Goal: Information Seeking & Learning: Check status

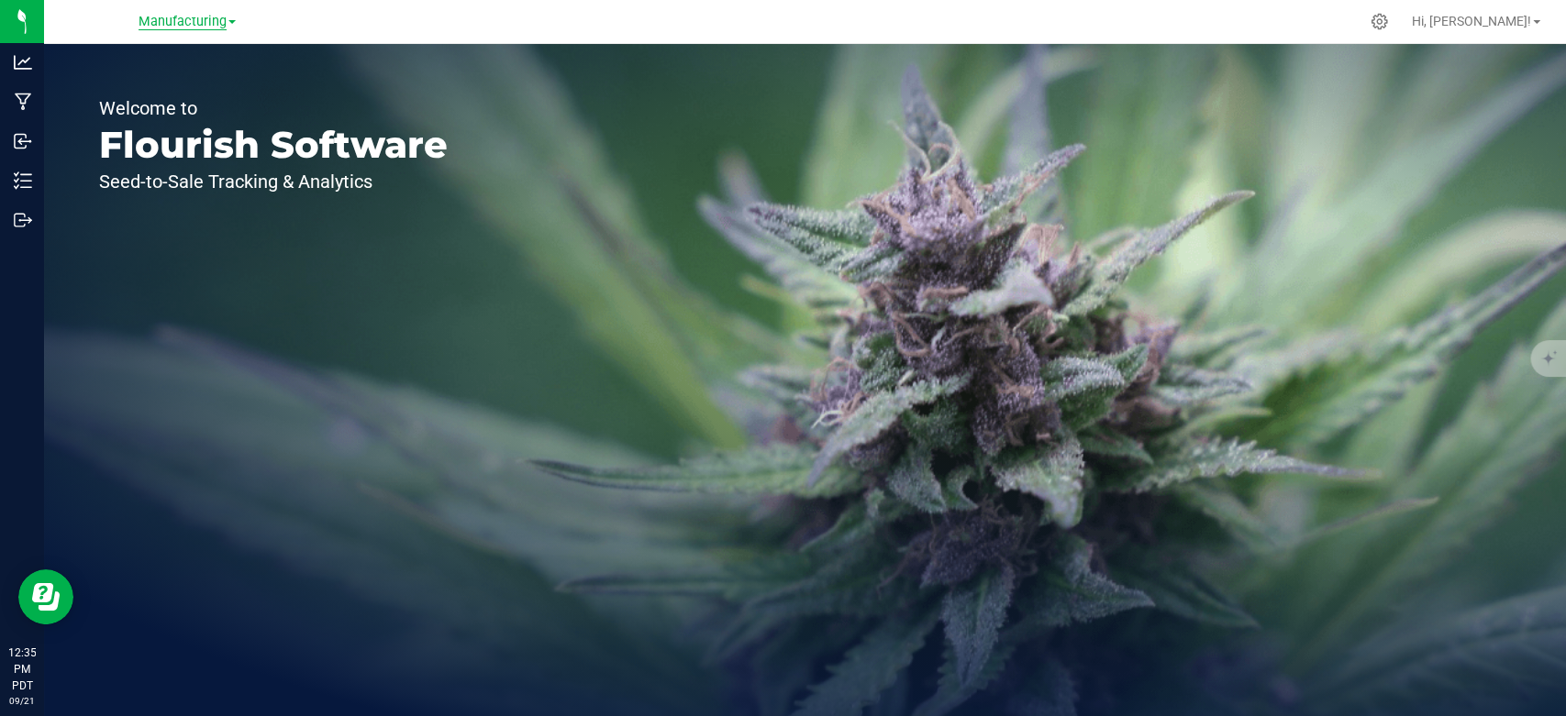
click at [169, 28] on span "Manufacturing" at bounding box center [182, 22] width 88 height 17
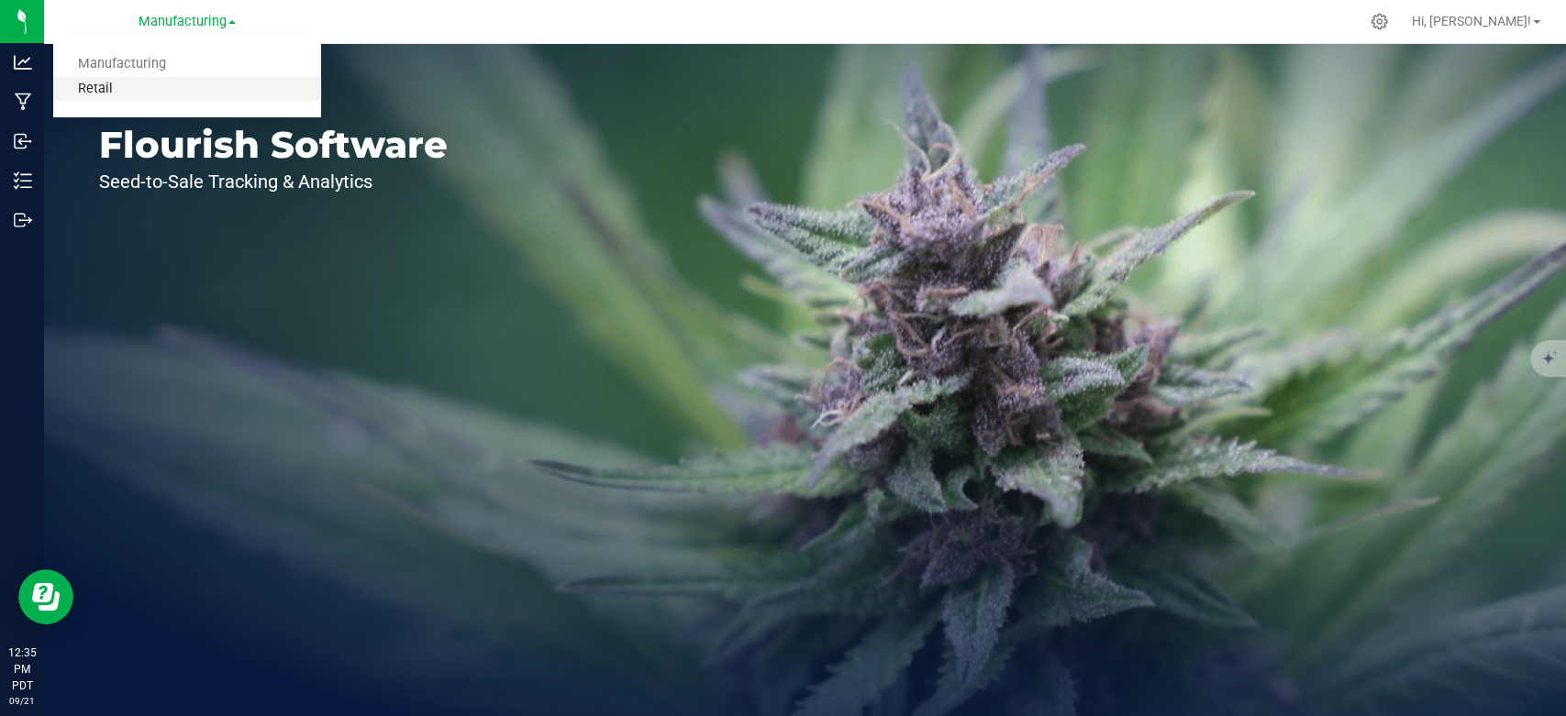
click at [152, 86] on link "Retail" at bounding box center [187, 89] width 268 height 25
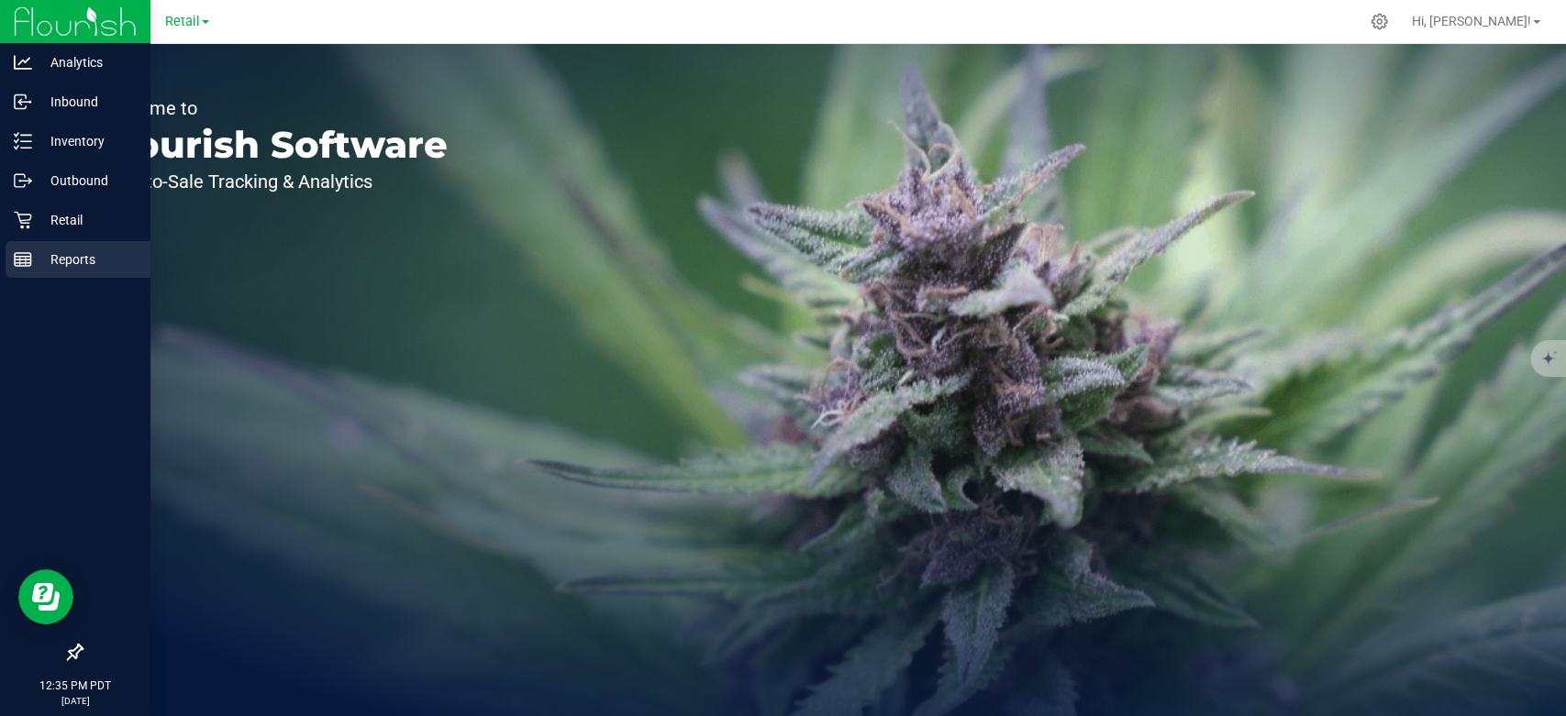
click at [85, 253] on p "Reports" at bounding box center [87, 260] width 110 height 22
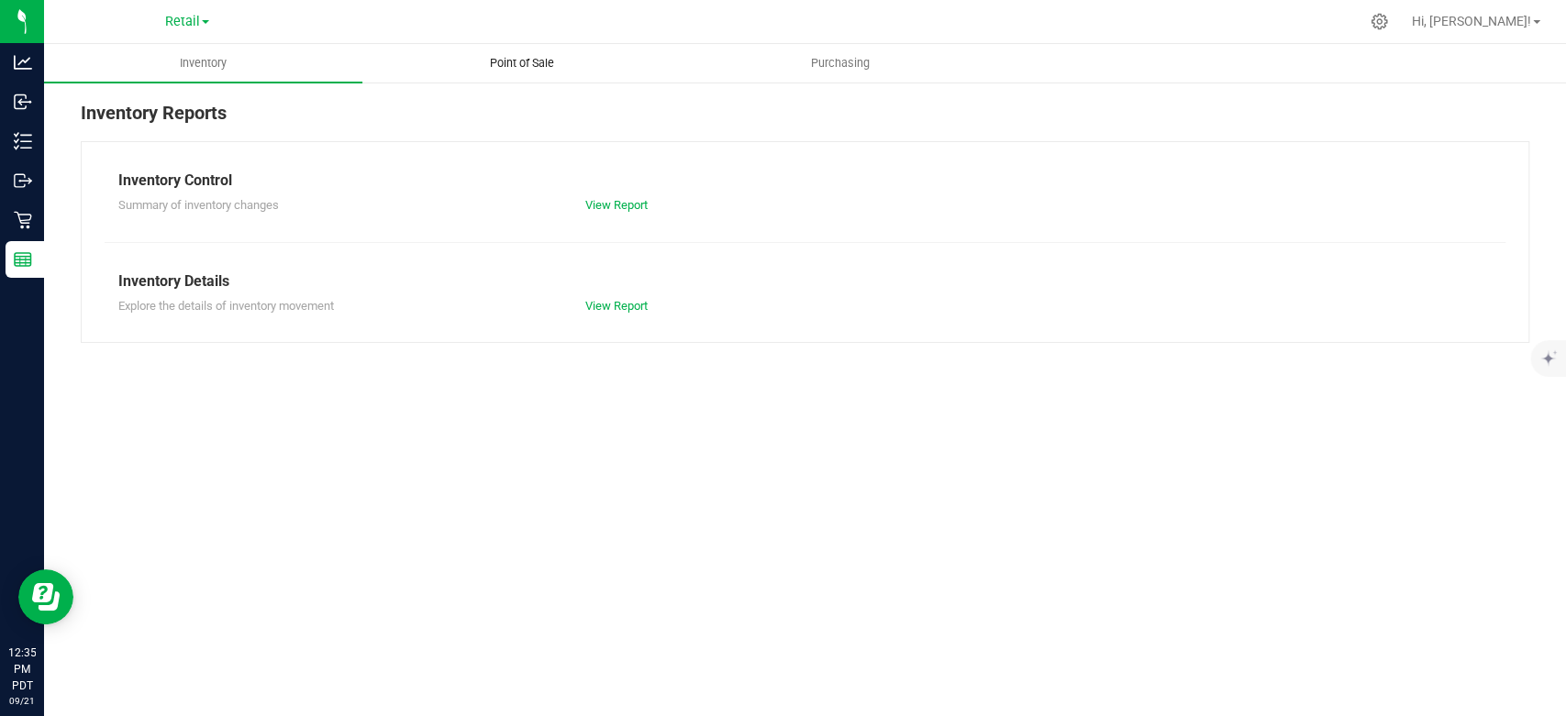
click at [534, 69] on span "Point of Sale" at bounding box center [522, 63] width 114 height 17
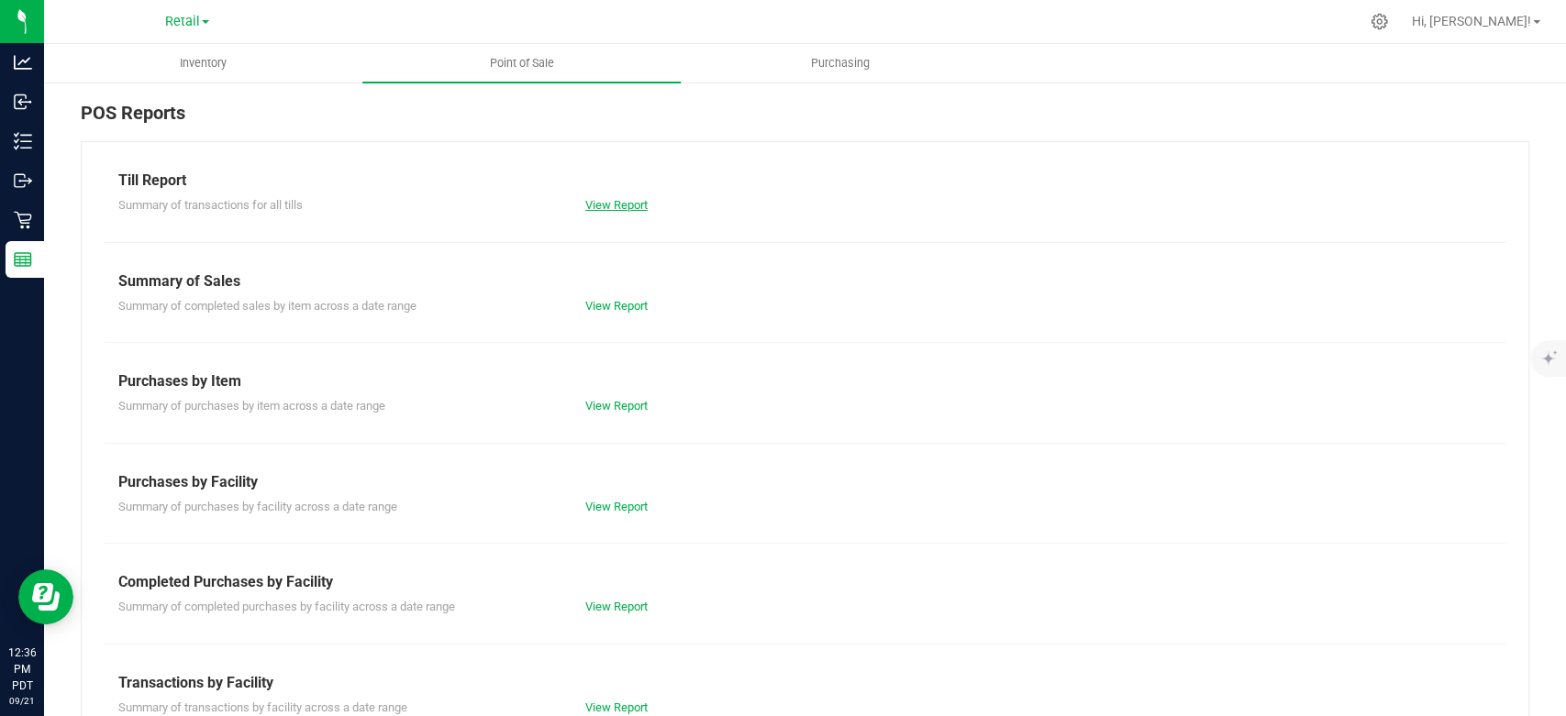
click at [621, 205] on link "View Report" at bounding box center [616, 205] width 62 height 14
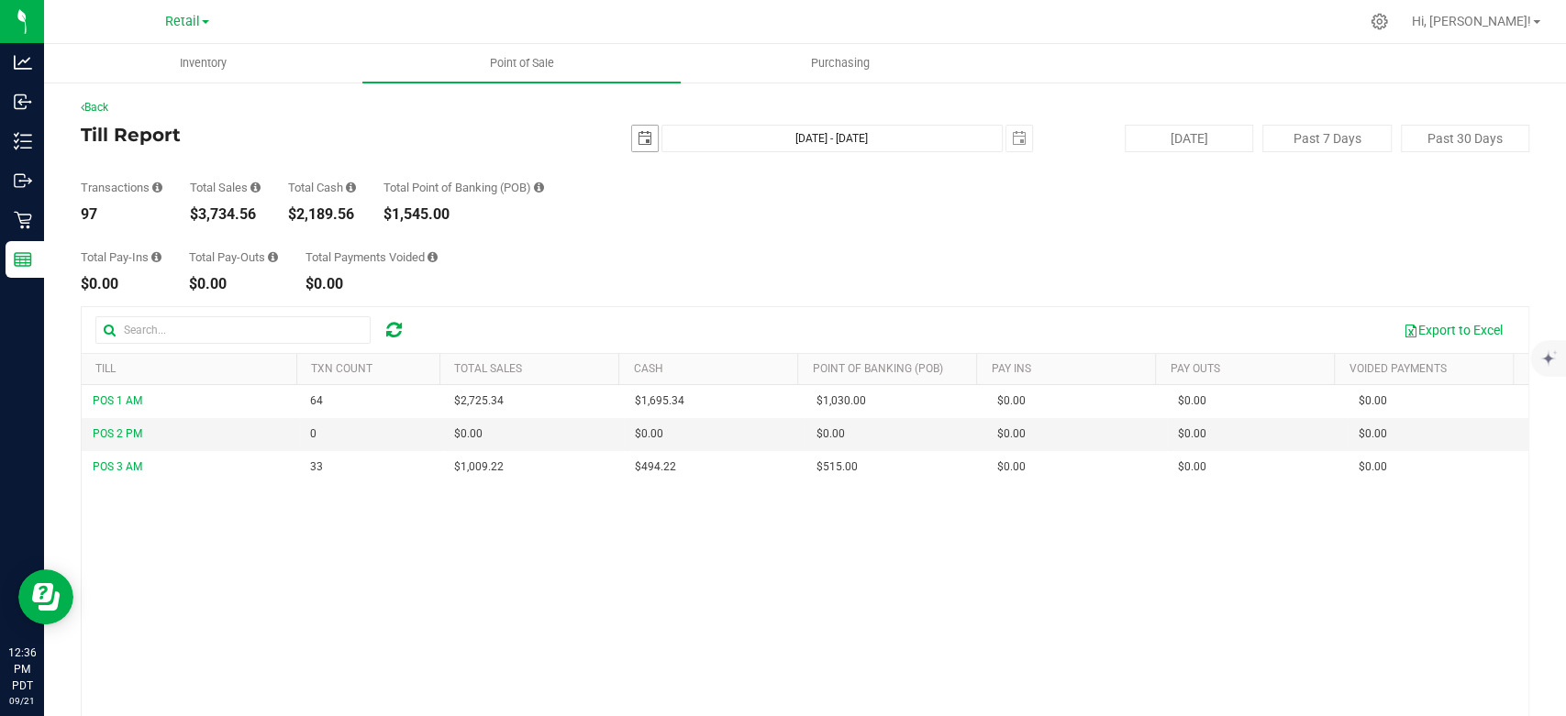
click at [640, 142] on span "select" at bounding box center [644, 138] width 15 height 15
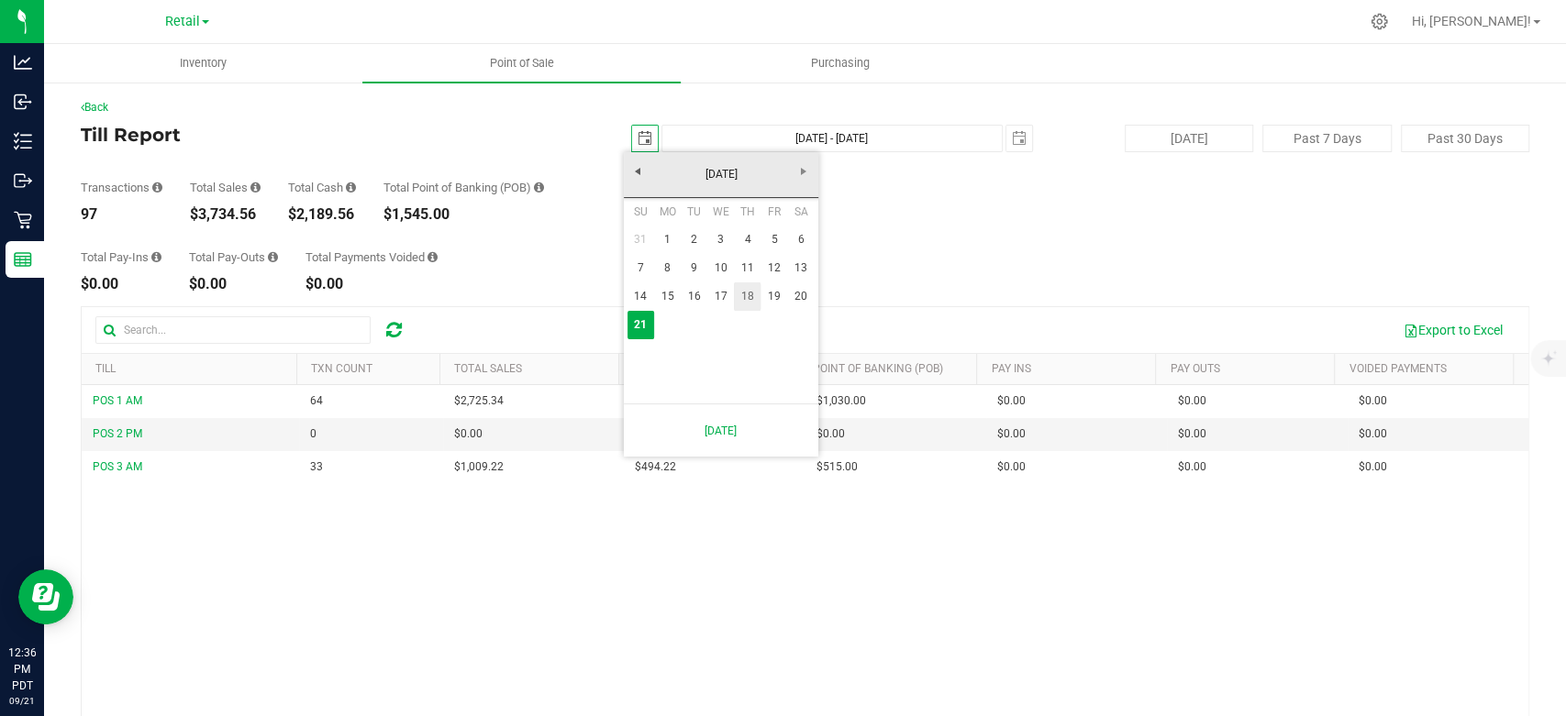
click at [756, 292] on link "18" at bounding box center [747, 296] width 27 height 28
type input "[DATE]"
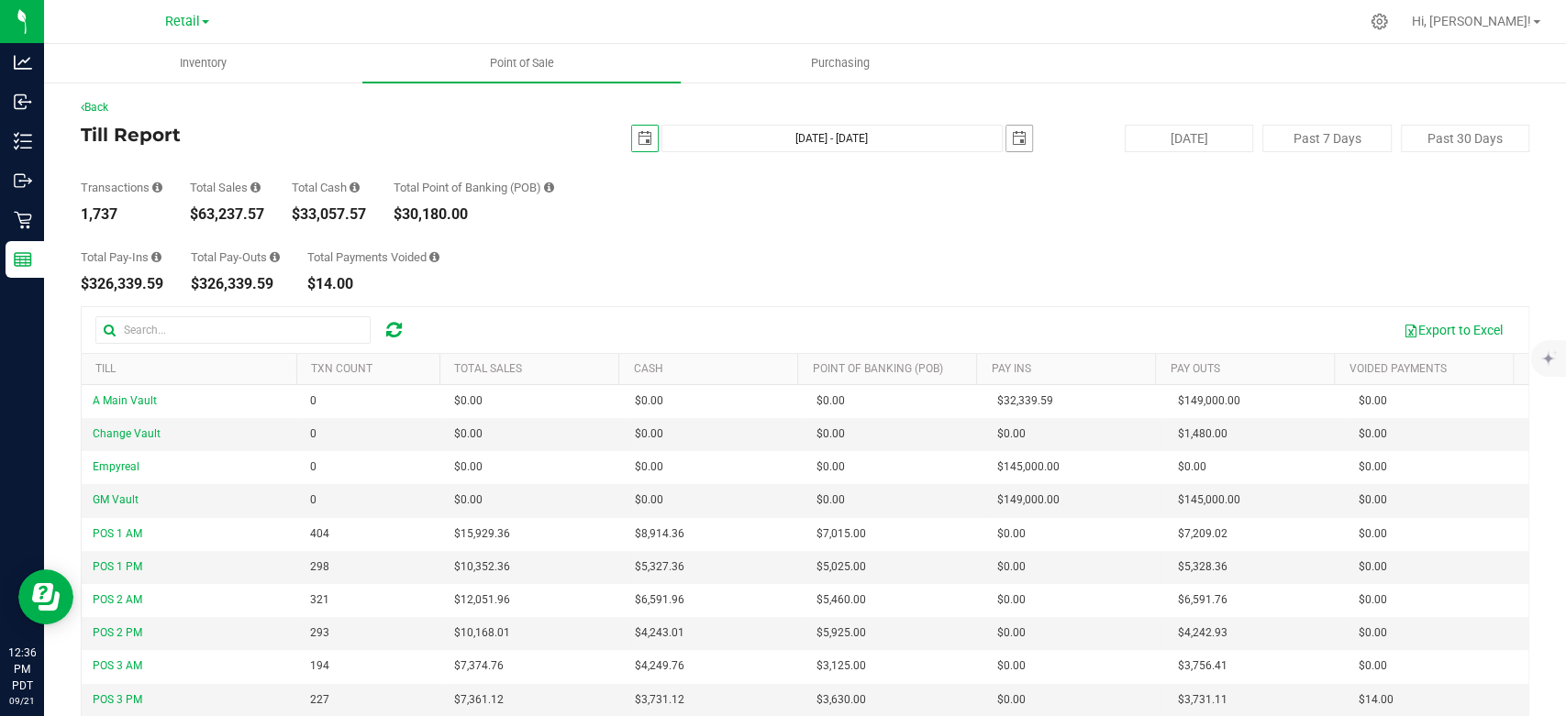
click at [1012, 142] on span "select" at bounding box center [1019, 138] width 15 height 15
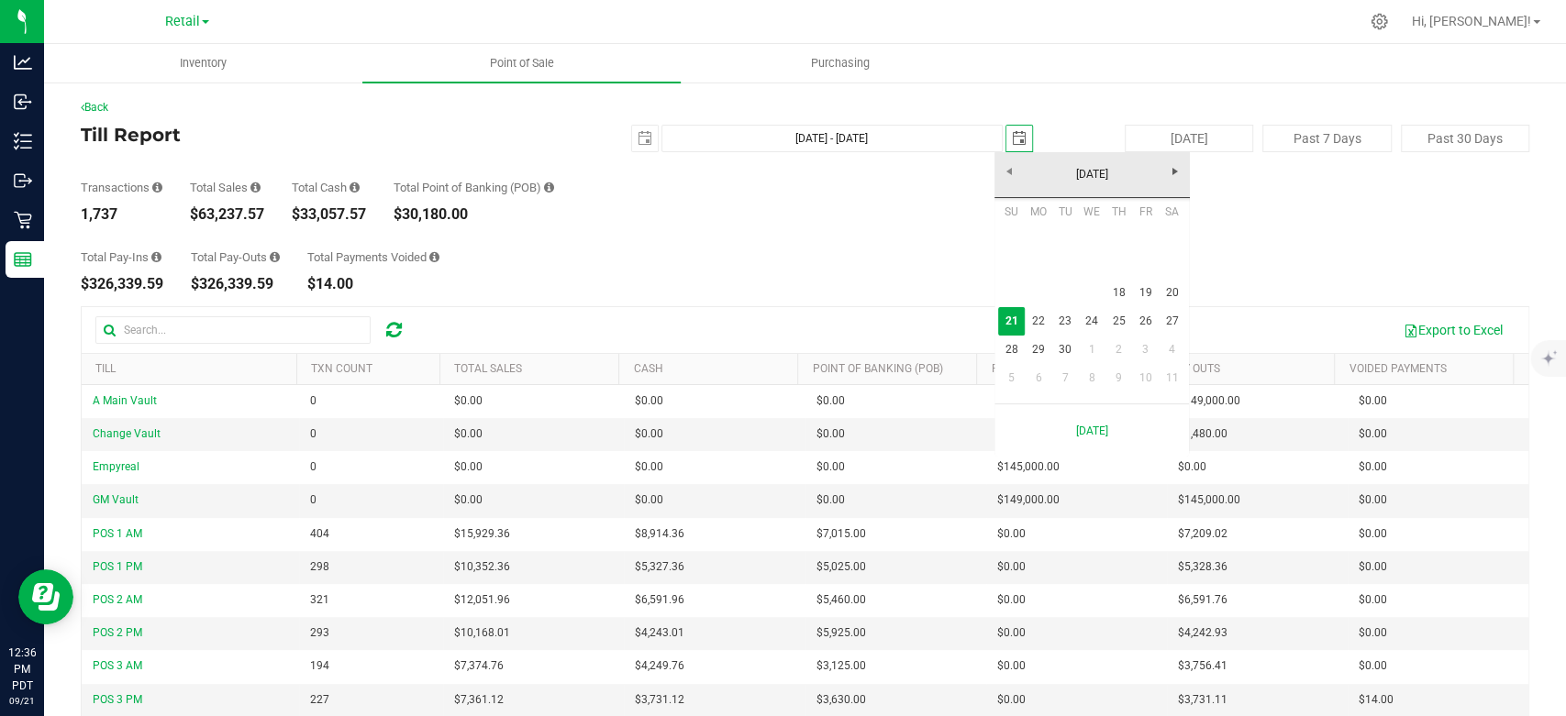
scroll to position [0, 49]
click at [1123, 291] on link "18" at bounding box center [1118, 293] width 27 height 28
type input "Sep 18, 2025 - Sep 18, 2025"
type input "2025-09-18"
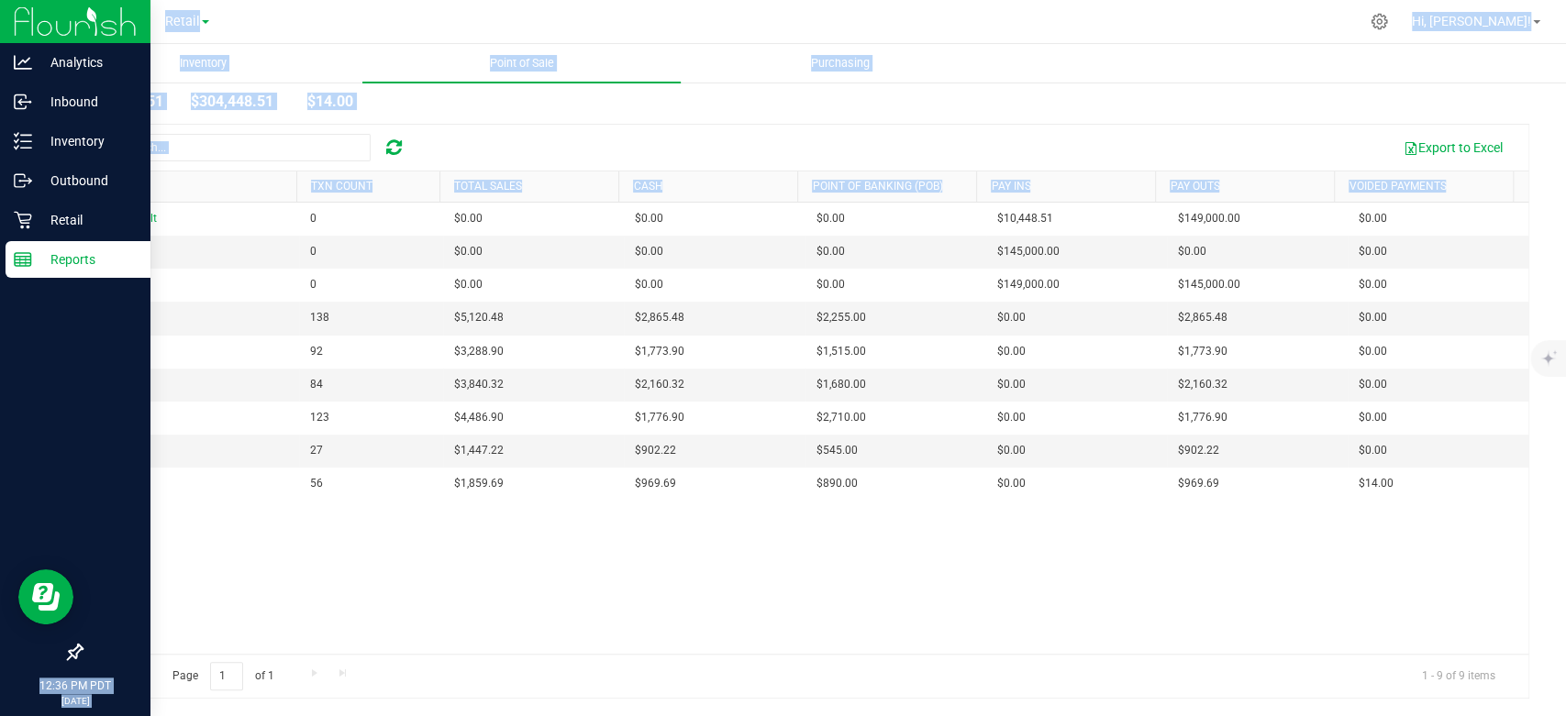
drag, startPoint x: 78, startPoint y: 299, endPoint x: 0, endPoint y: 317, distance: 80.1
click at [0, 317] on div "Analytics Inbound Inventory Outbound Retail Reports 12:36 PM PDT 09/21/2025 09/…" at bounding box center [783, 358] width 1566 height 716
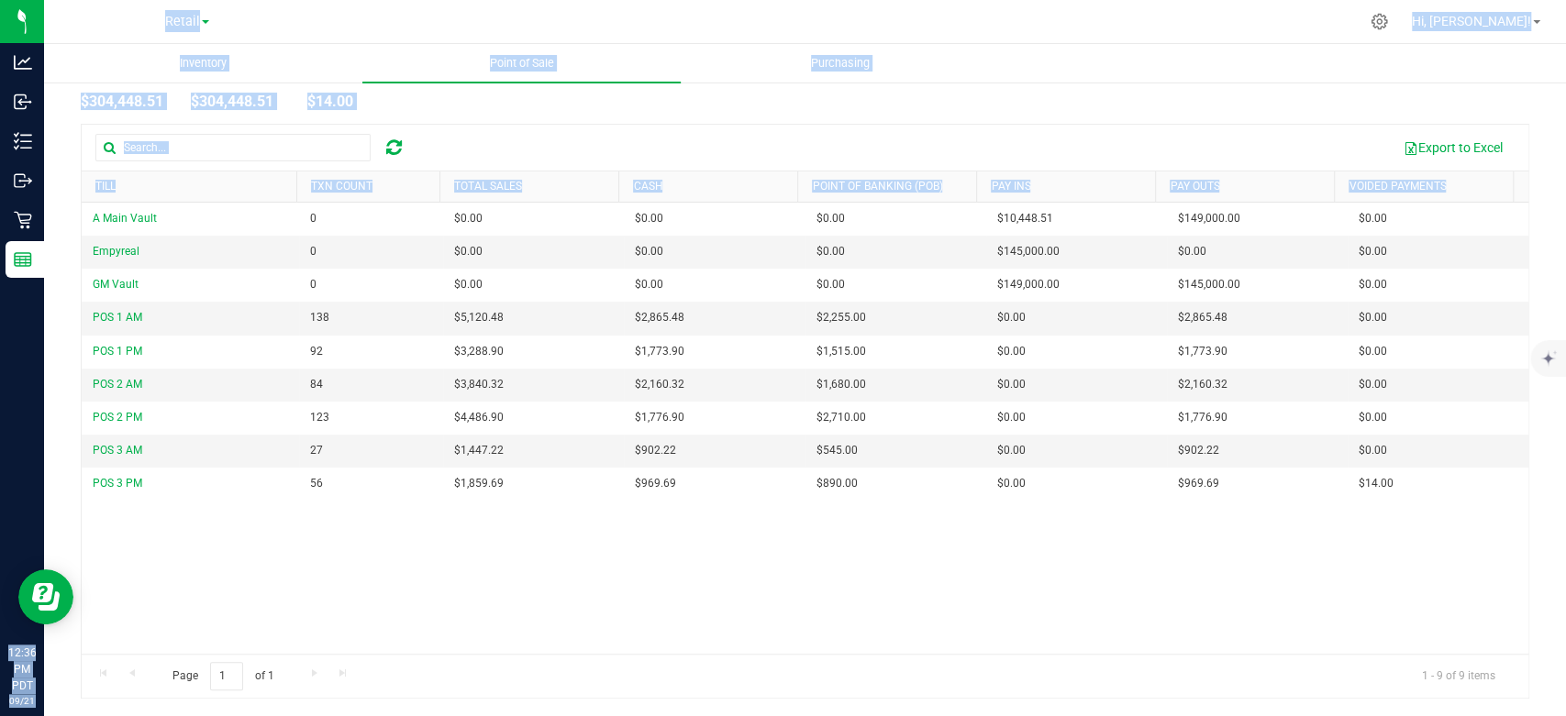
click at [312, 537] on div "A Main Vault 0 $0.00 $0.00 $0.00 $0.00 $0.00 $0.00 $0.00 $0.00 $0.00 $0.00 $0.0…" at bounding box center [805, 428] width 1446 height 451
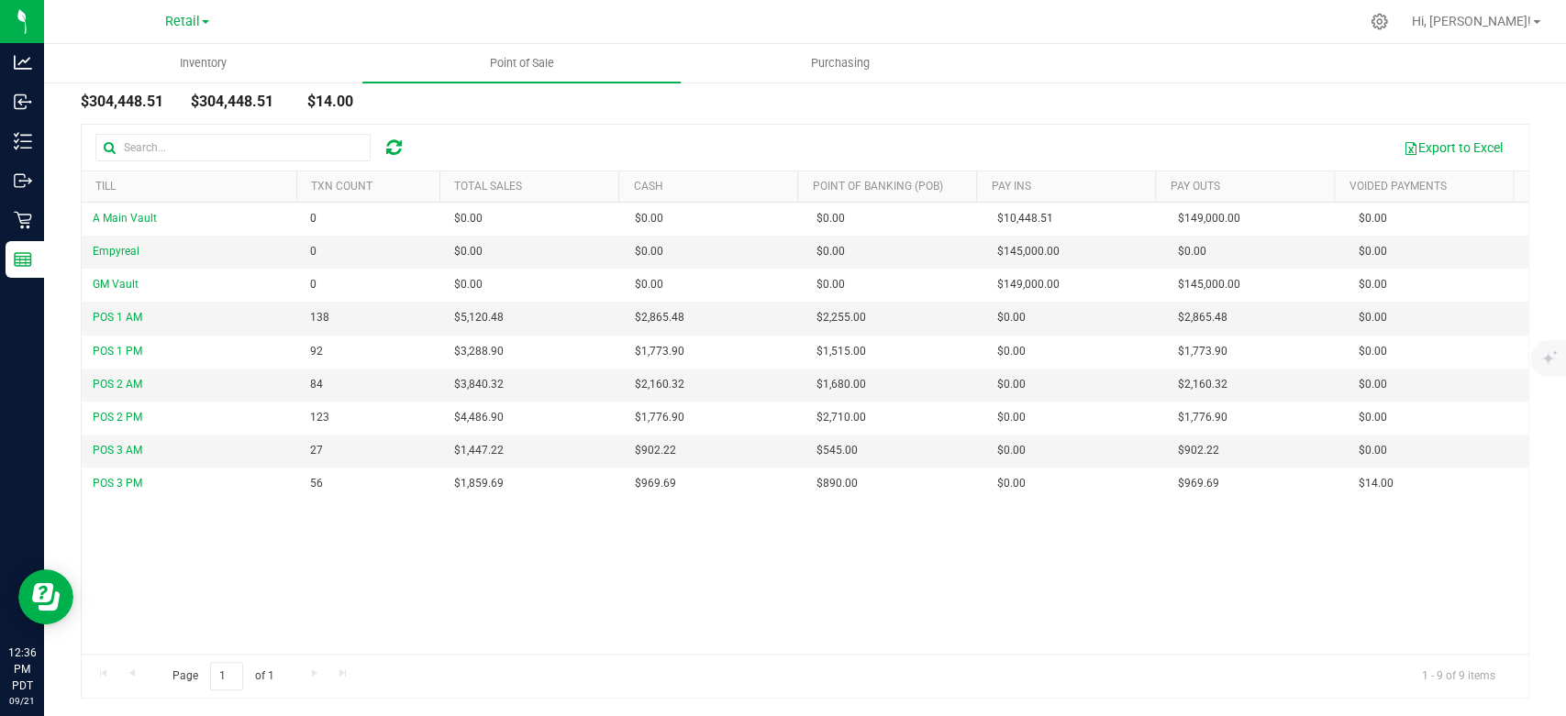
drag, startPoint x: 95, startPoint y: 503, endPoint x: 511, endPoint y: 553, distance: 418.4
click at [511, 553] on div "A Main Vault 0 $0.00 $0.00 $0.00 $0.00 $0.00 $0.00 $0.00 $0.00 $0.00 $0.00 $0.0…" at bounding box center [805, 428] width 1446 height 451
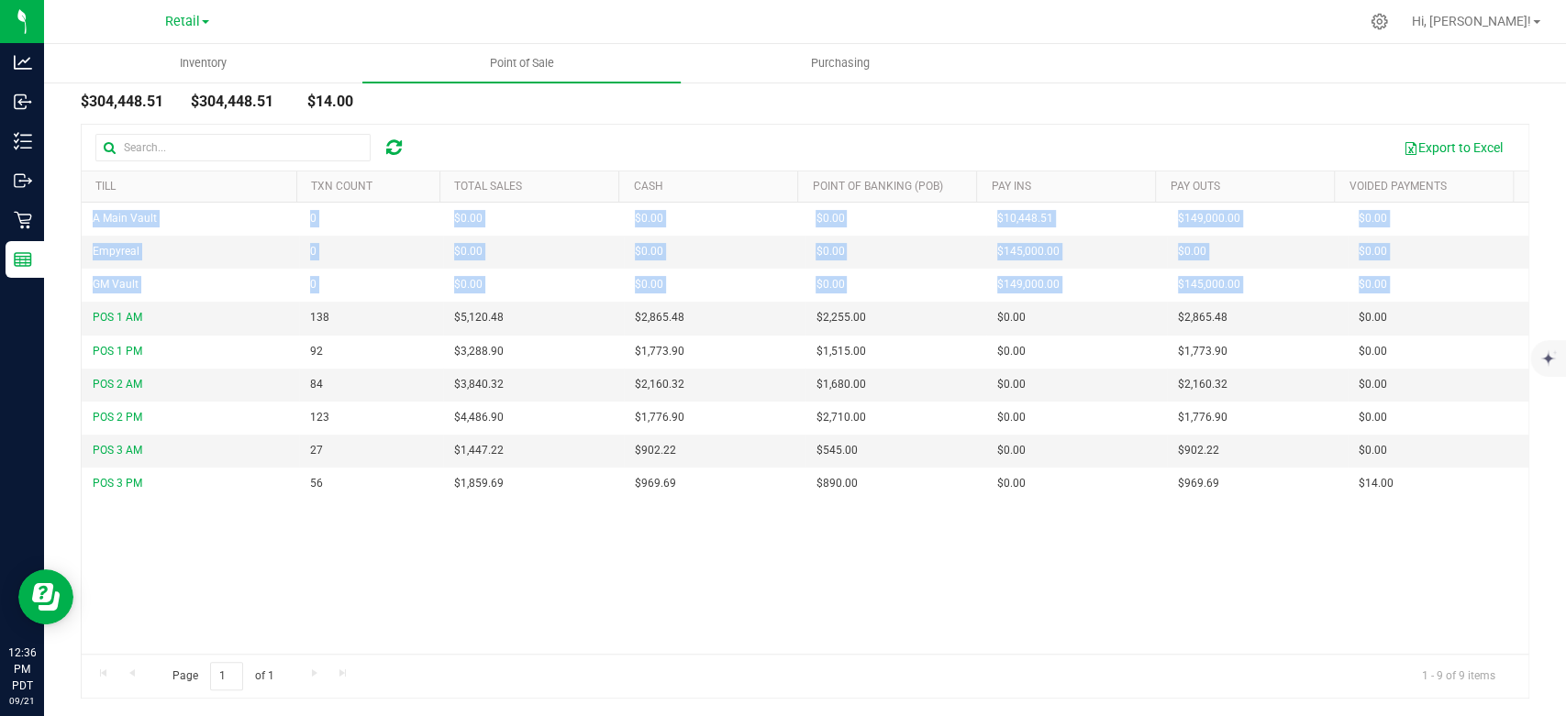
drag, startPoint x: 88, startPoint y: 304, endPoint x: 1517, endPoint y: 553, distance: 1450.3
click at [1517, 553] on div "Back Till Report 2025-09-18 Sep 18, 2025 - Sep 18, 2025 2025-09-18 Today Past 7…" at bounding box center [804, 307] width 1521 height 819
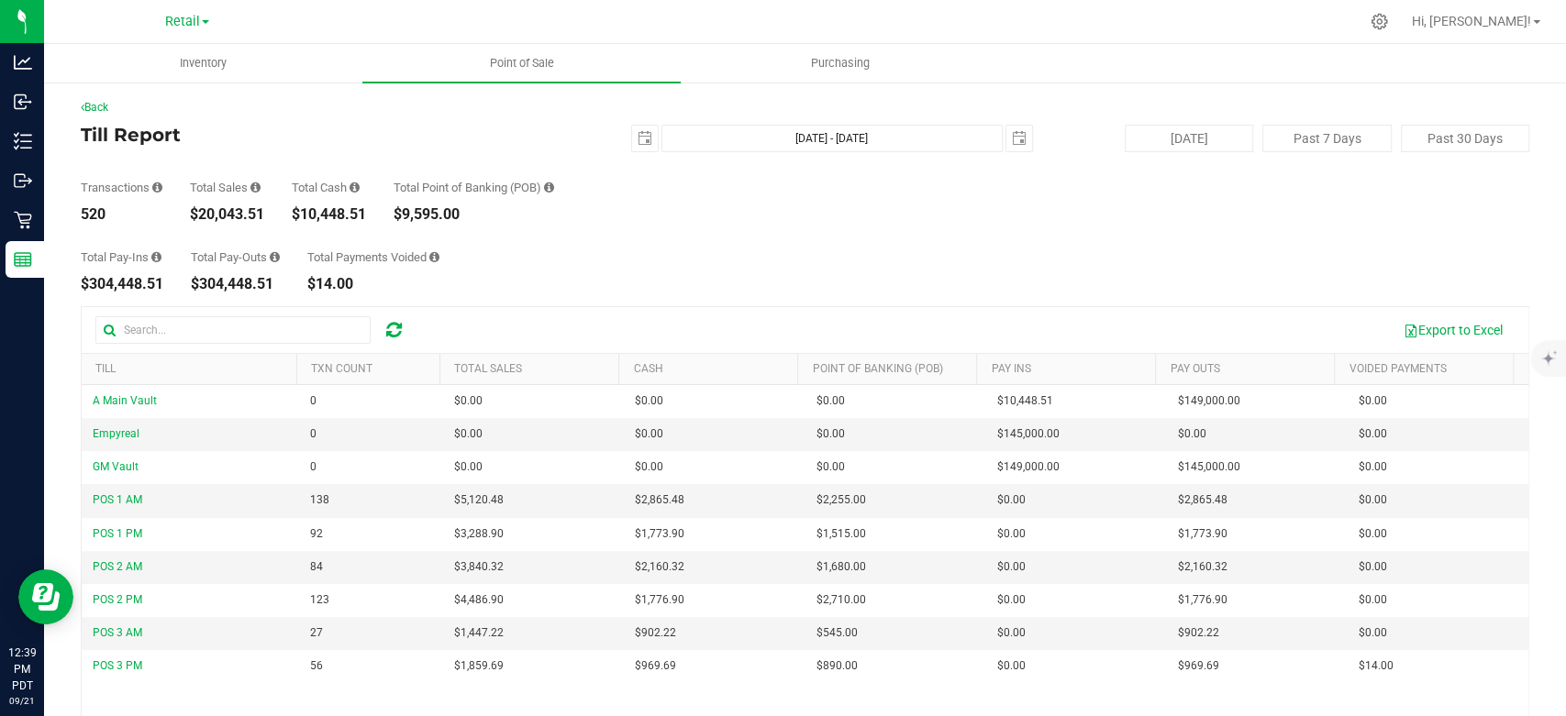
click at [638, 258] on div "Total Pay-Ins $304,448.51 Total Pay-Outs $304,448.51 Total Payments Voided $14.…" at bounding box center [805, 257] width 1448 height 70
click at [645, 138] on span "select" at bounding box center [645, 139] width 26 height 26
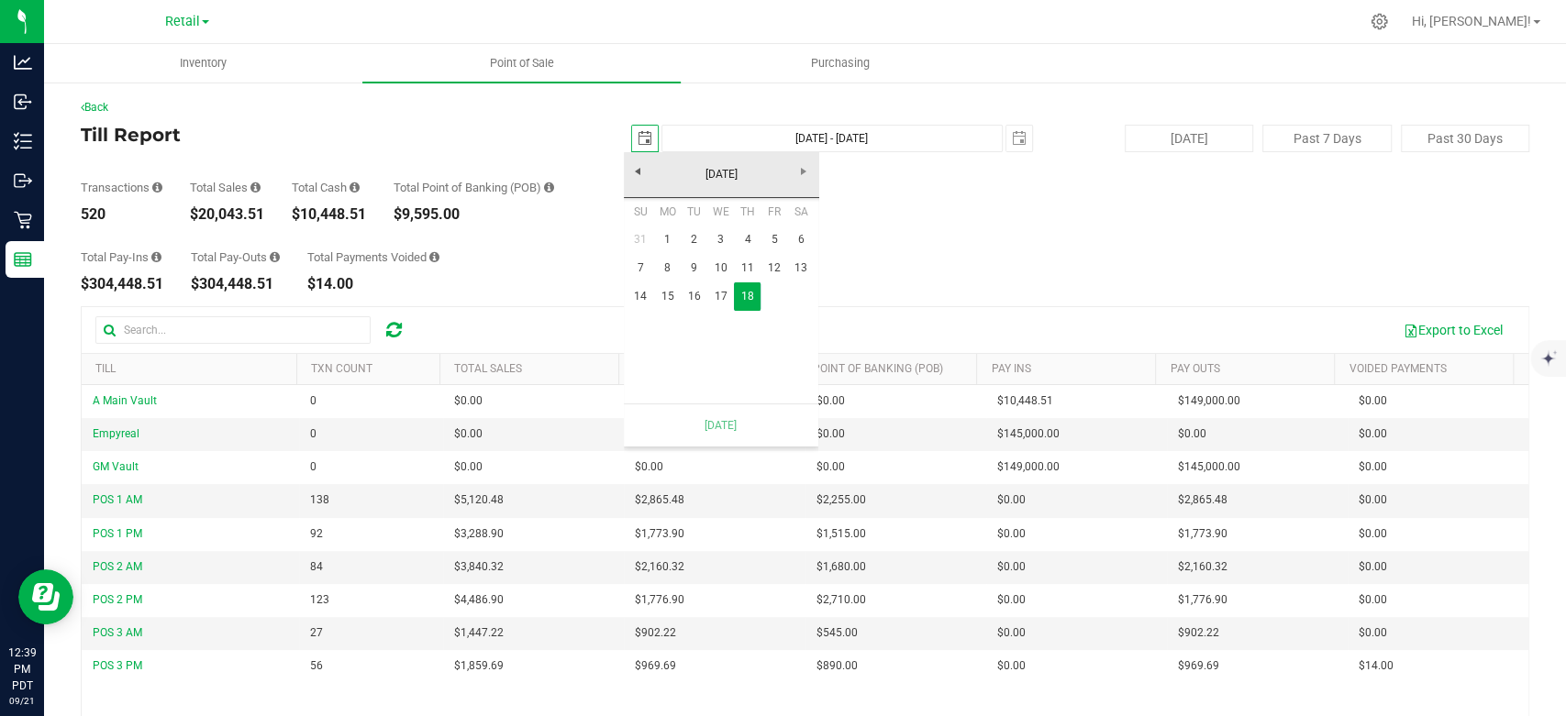
scroll to position [0, 49]
click at [1012, 140] on span "select" at bounding box center [1019, 138] width 15 height 15
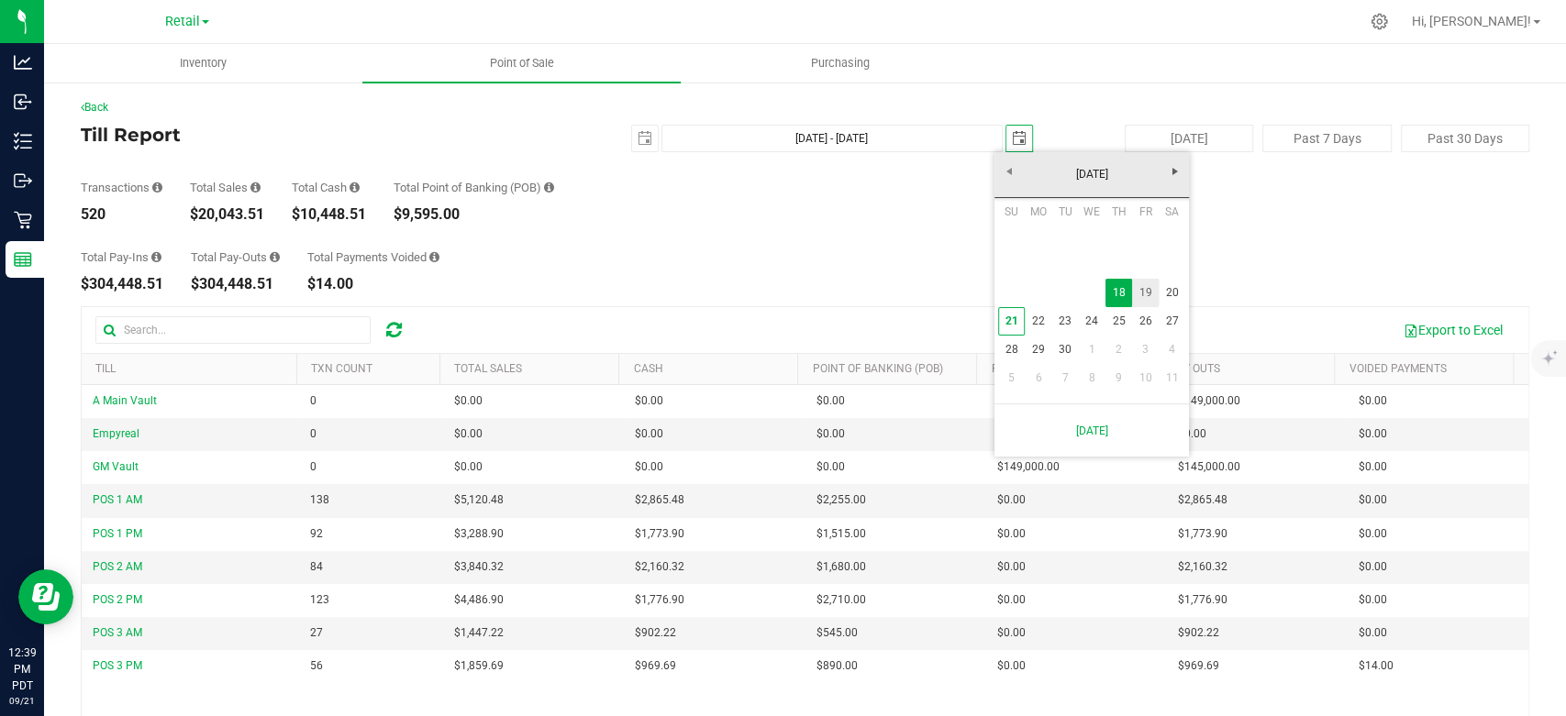
click at [1151, 286] on link "19" at bounding box center [1145, 293] width 27 height 28
type input "Sep 18, 2025 - Sep 19, 2025"
type input "[DATE]"
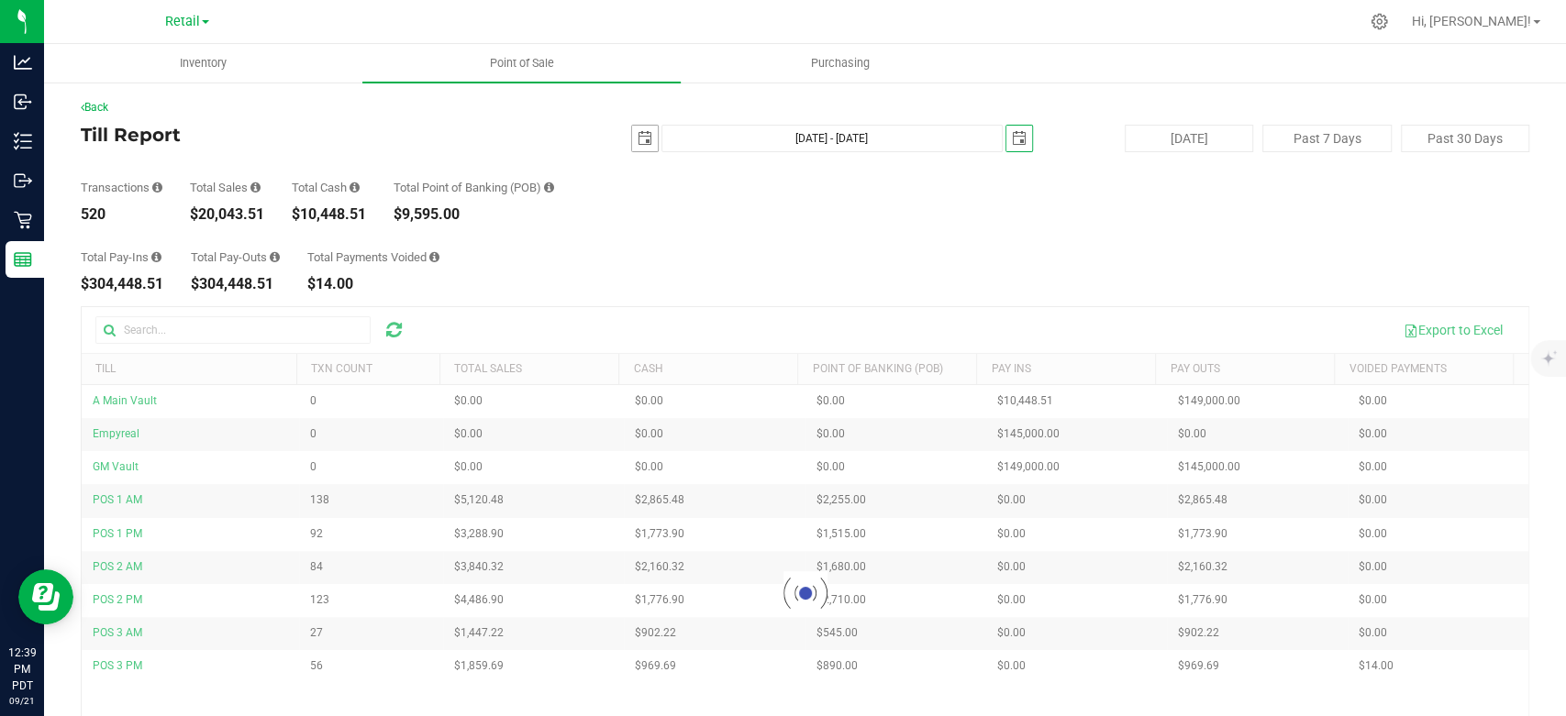
click at [637, 145] on span "select" at bounding box center [644, 138] width 15 height 15
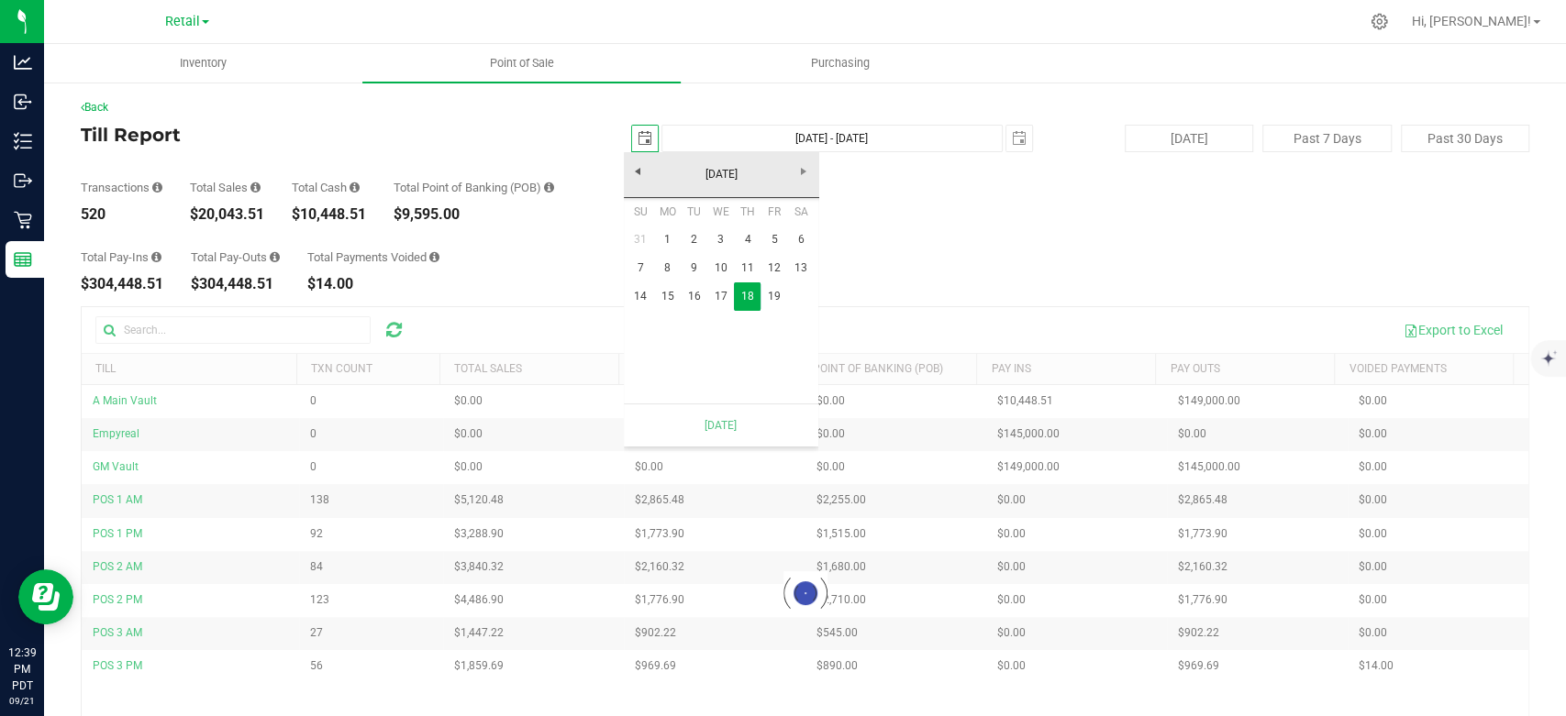
scroll to position [0, 49]
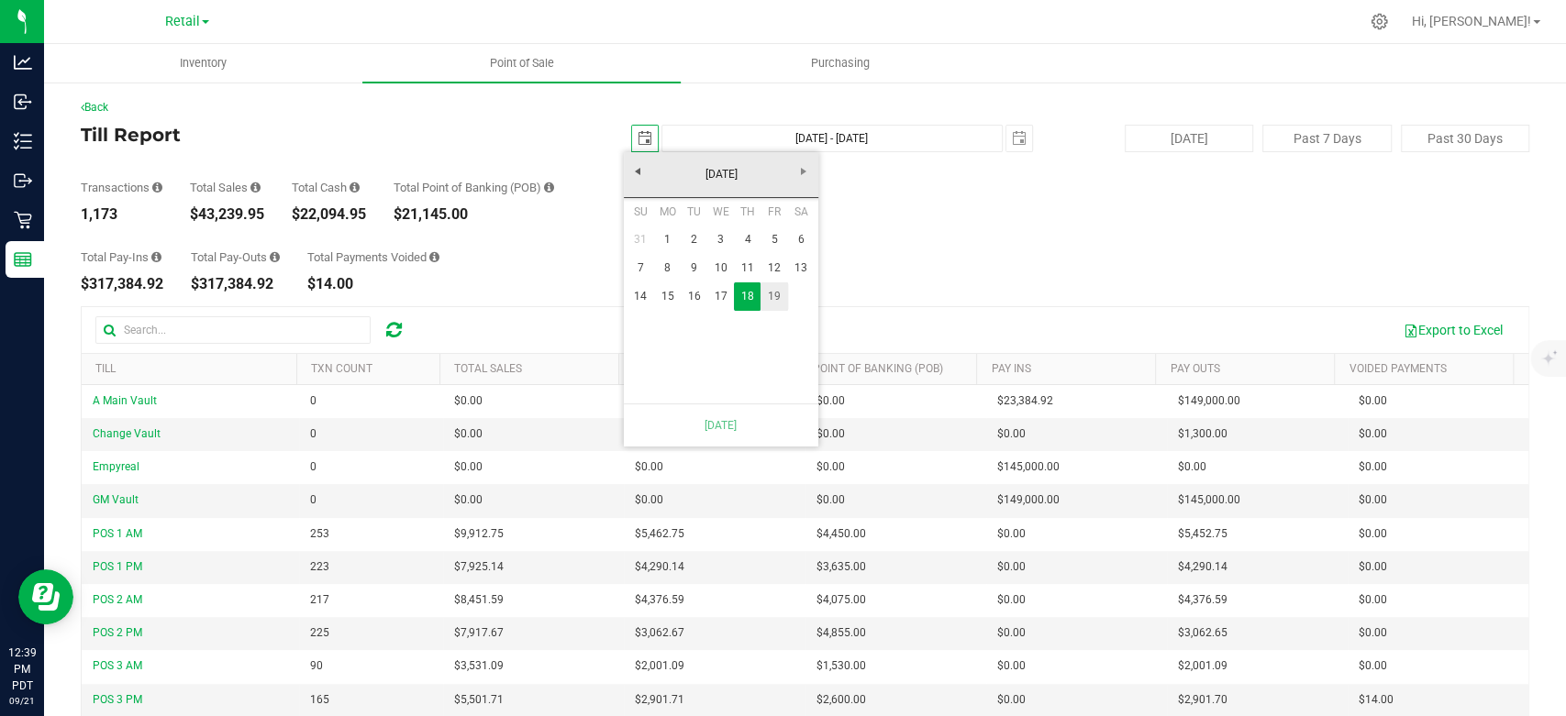
click at [781, 297] on link "19" at bounding box center [773, 296] width 27 height 28
type input "[DATE] - [DATE]"
type input "[DATE]"
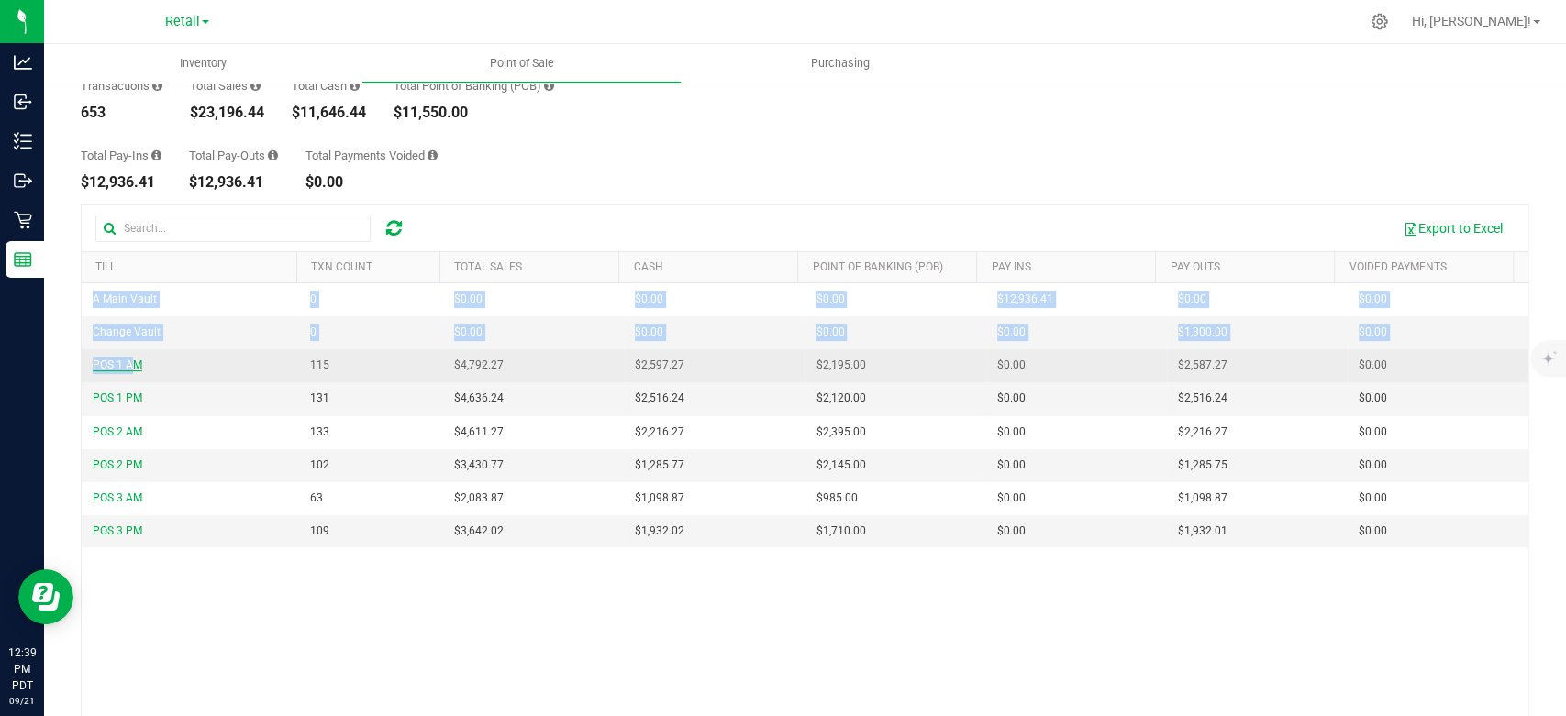
drag, startPoint x: 74, startPoint y: 352, endPoint x: 136, endPoint y: 370, distance: 63.9
click at [136, 370] on div "Back Till Report 2025-09-19 Sep 19, 2025 - Sep 19, 2025 2025-09-19 Today Past 7…" at bounding box center [804, 388] width 1521 height 819
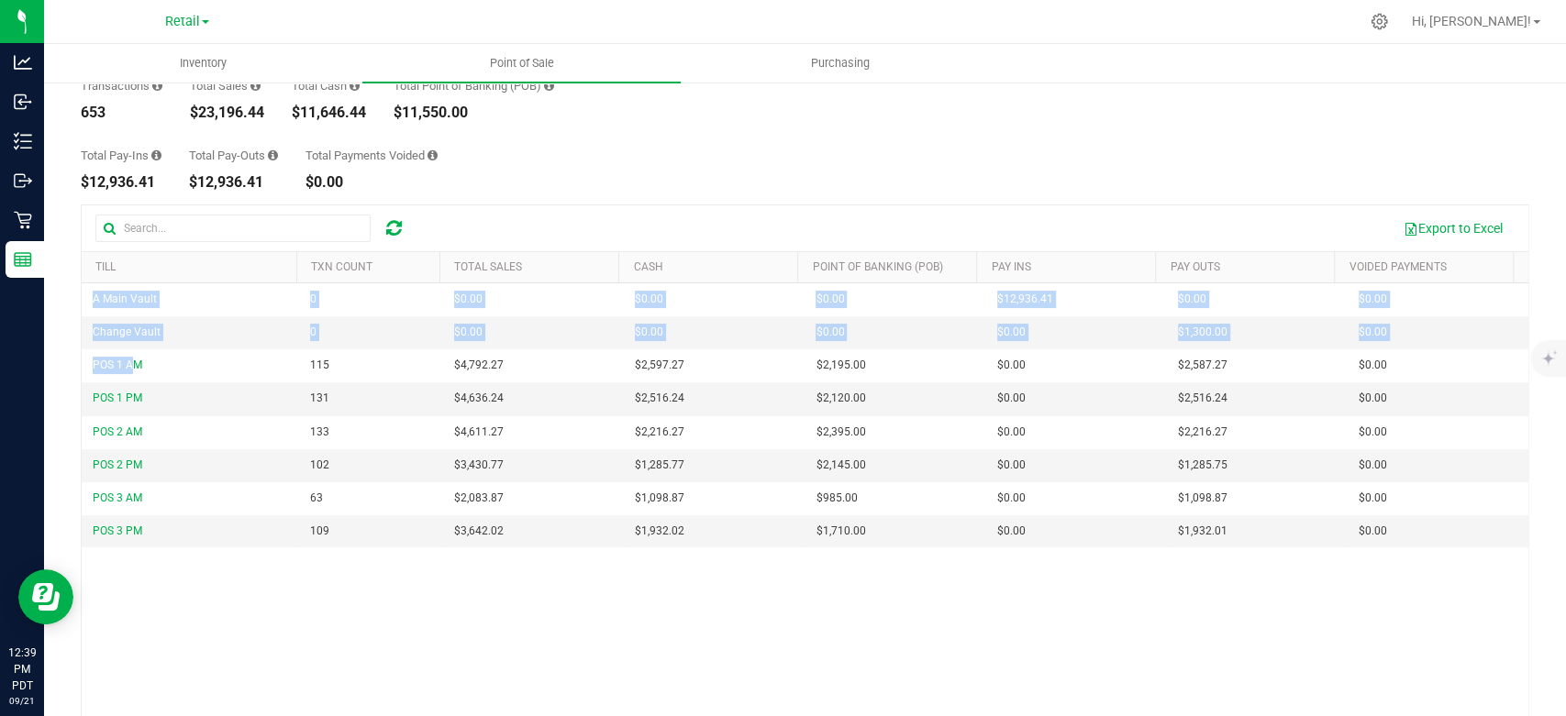
click at [330, 655] on div "A Main Vault 0 $0.00 $0.00 $0.00 $0.00 $0.00 $0.00 $0.00 $0.00 $0.00 $0.00 $0.0…" at bounding box center [805, 508] width 1446 height 451
drag, startPoint x: 87, startPoint y: 351, endPoint x: 1454, endPoint y: 556, distance: 1381.7
click at [1454, 556] on div "A Main Vault 0 $0.00 $0.00 $0.00 $0.00 $0.00 $0.00 $0.00 $0.00 $0.00 $0.00 $0.0…" at bounding box center [805, 508] width 1446 height 451
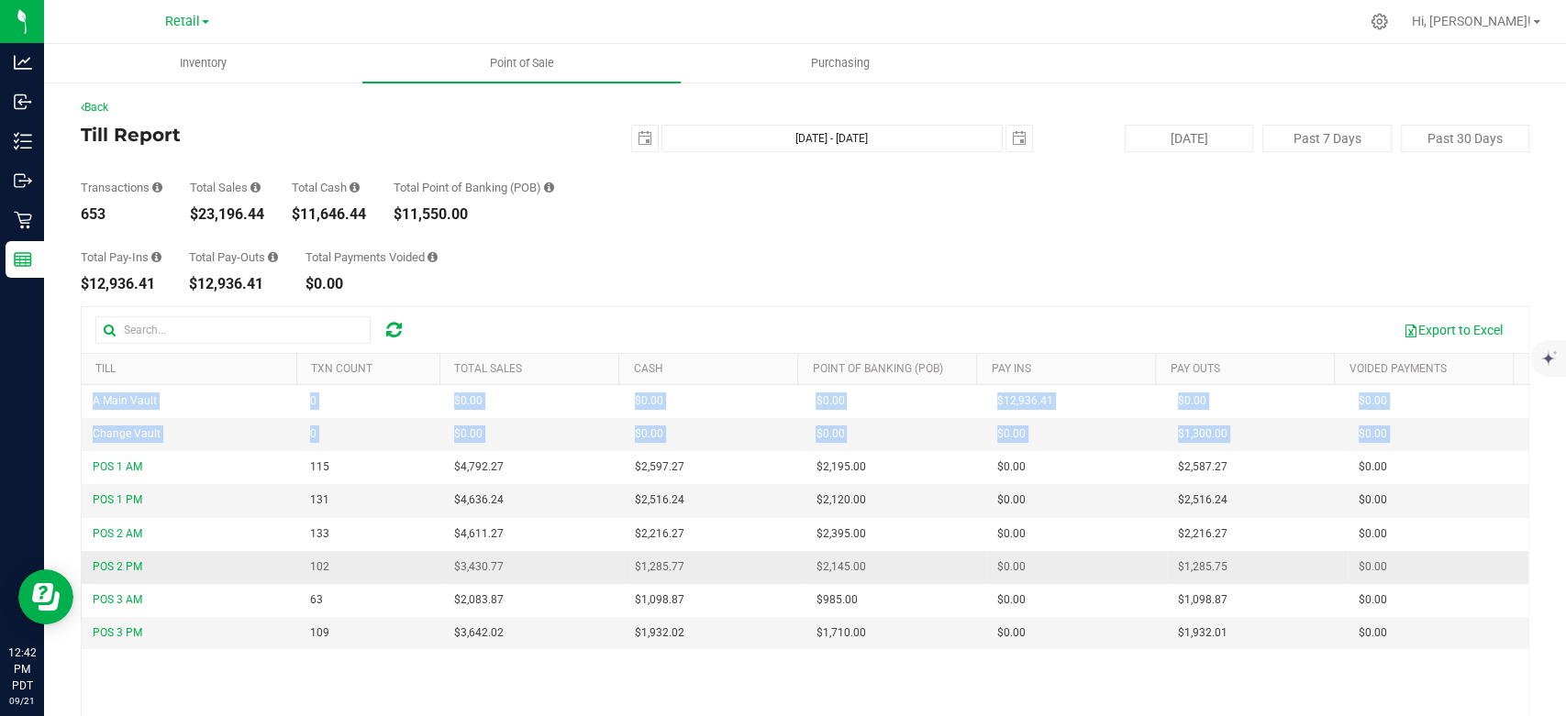
click at [899, 554] on td "$2,145.00" at bounding box center [894, 567] width 181 height 33
drag, startPoint x: 83, startPoint y: 458, endPoint x: 1564, endPoint y: 626, distance: 1489.8
click at [1564, 626] on div "Inventory Point of Sale Purchasing Back Till Report 2025-09-19 Sep 19, 2025 - S…" at bounding box center [804, 380] width 1521 height 672
click at [782, 282] on div "Total Pay-Ins $12,936.41 Total Pay-Outs $12,936.41 Total Payments Voided $0.00" at bounding box center [805, 257] width 1448 height 70
drag, startPoint x: 80, startPoint y: 459, endPoint x: 182, endPoint y: 510, distance: 113.6
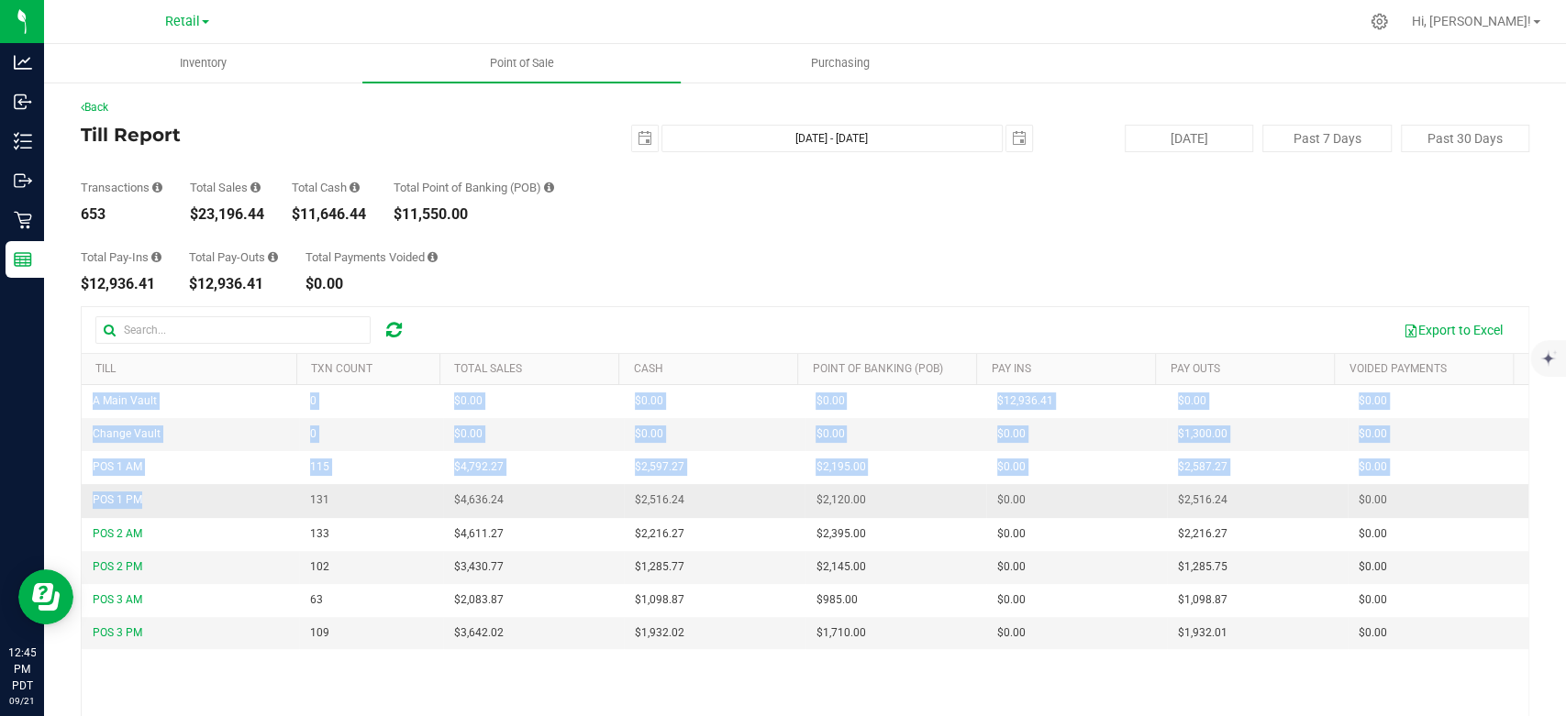
click at [183, 511] on div "Back Till Report 2025-09-19 Sep 19, 2025 - Sep 19, 2025 2025-09-19 Today Past 7…" at bounding box center [804, 490] width 1521 height 819
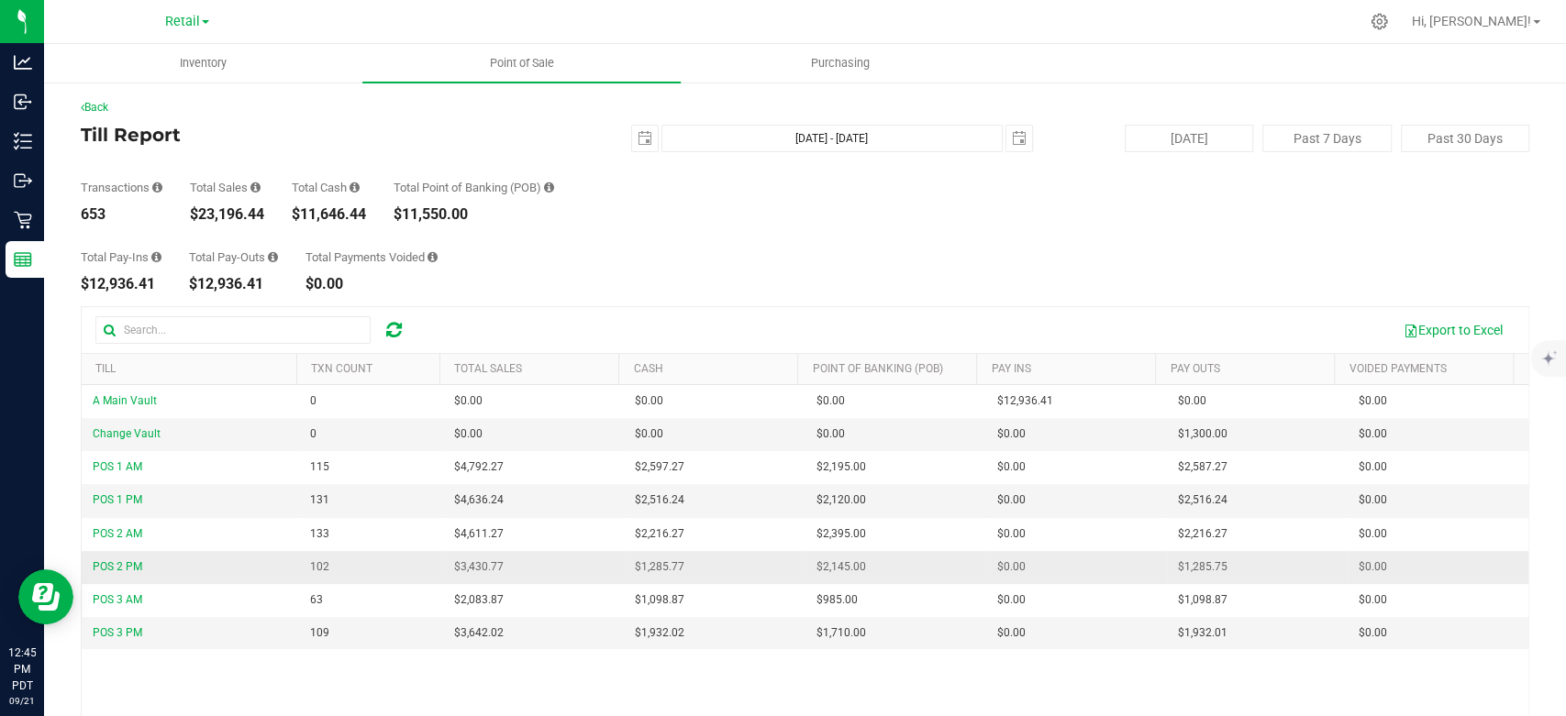
drag, startPoint x: 304, startPoint y: 570, endPoint x: 260, endPoint y: 556, distance: 45.5
click at [310, 570] on span "102" at bounding box center [319, 567] width 19 height 17
drag, startPoint x: 88, startPoint y: 463, endPoint x: 1564, endPoint y: 629, distance: 1484.9
click at [1564, 629] on div "Inventory Point of Sale Purchasing Back Till Report 2025-09-19 Sep 19, 2025 - S…" at bounding box center [804, 380] width 1521 height 672
click at [1425, 333] on button "Export to Excel" at bounding box center [1452, 330] width 123 height 31
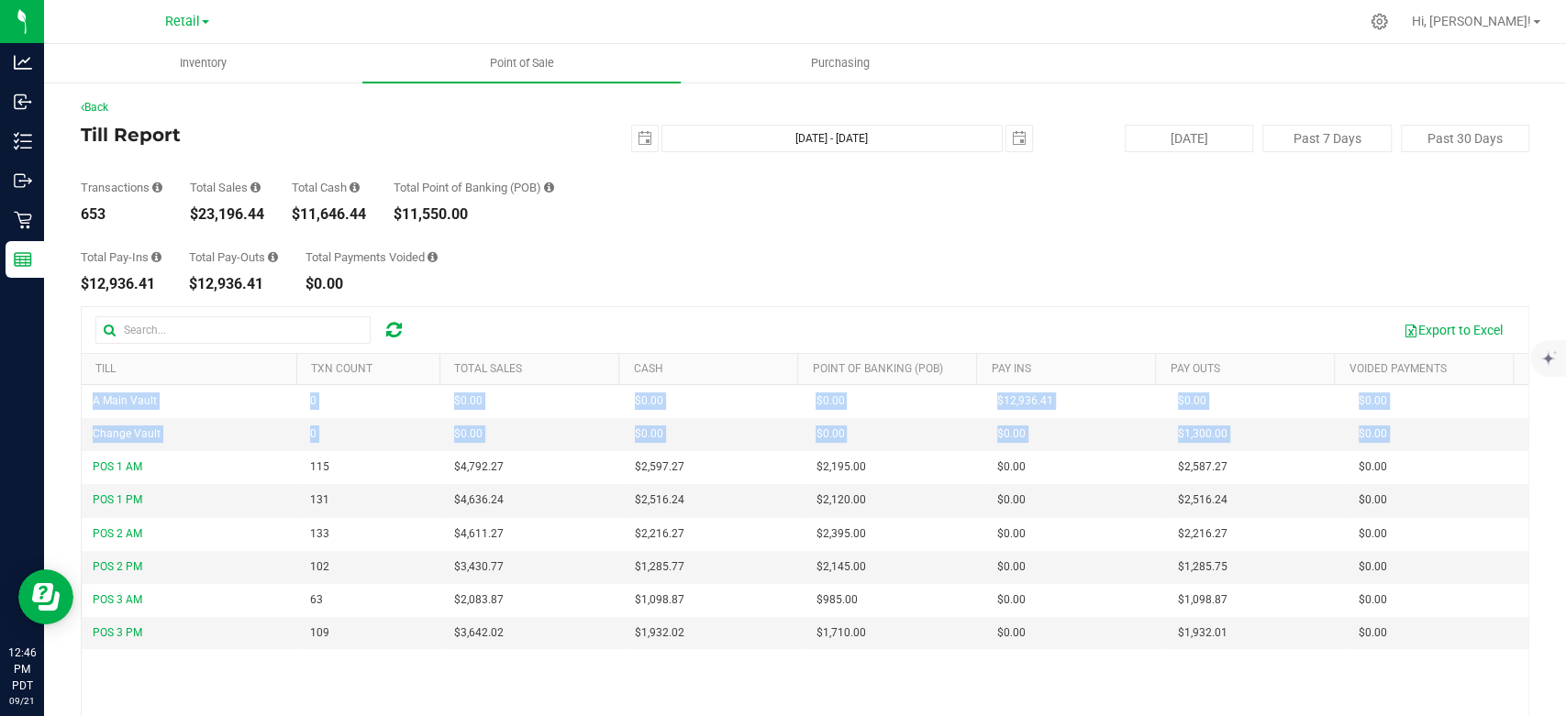
click at [649, 227] on div "Total Pay-Ins $12,936.41 Total Pay-Outs $12,936.41 Total Payments Voided $0.00" at bounding box center [805, 257] width 1448 height 70
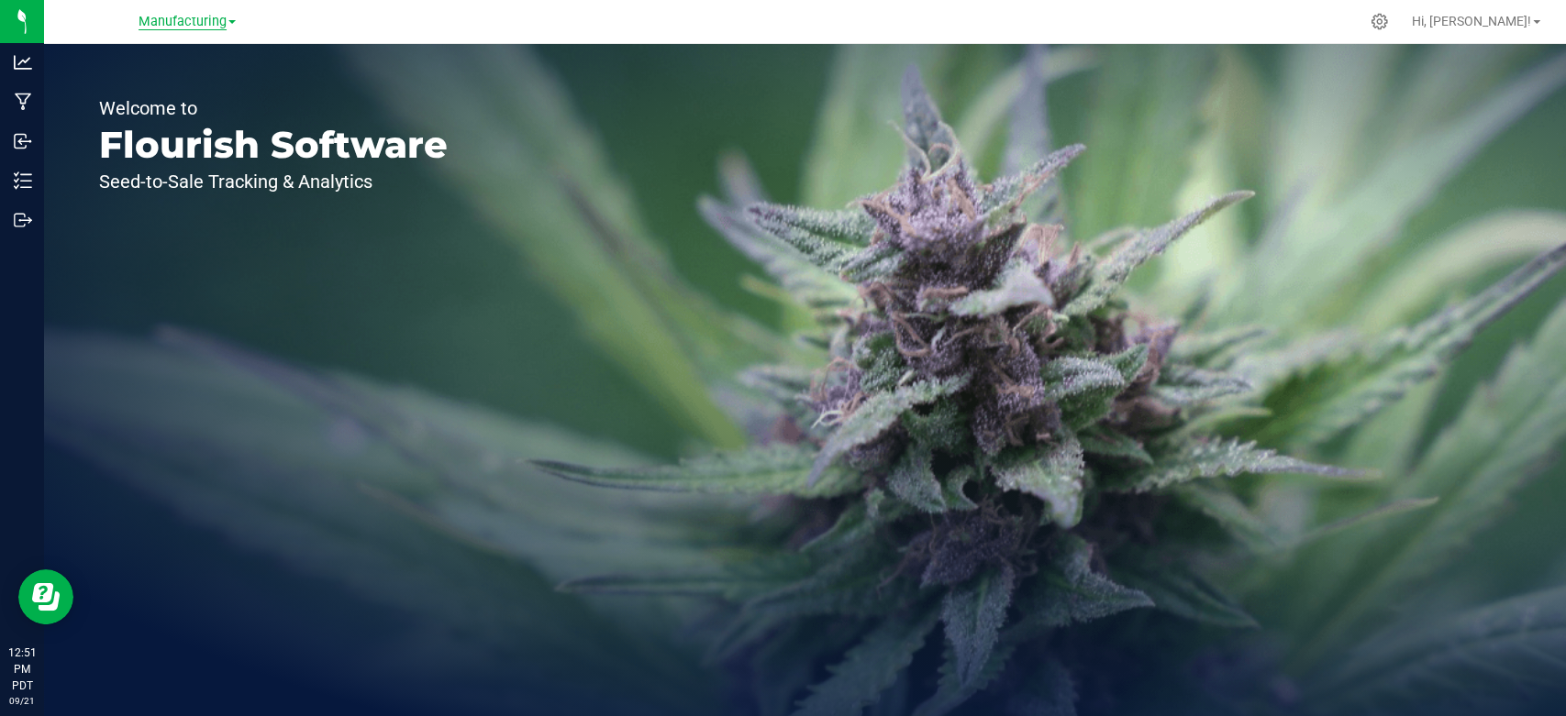
click at [192, 20] on span "Manufacturing" at bounding box center [182, 22] width 88 height 17
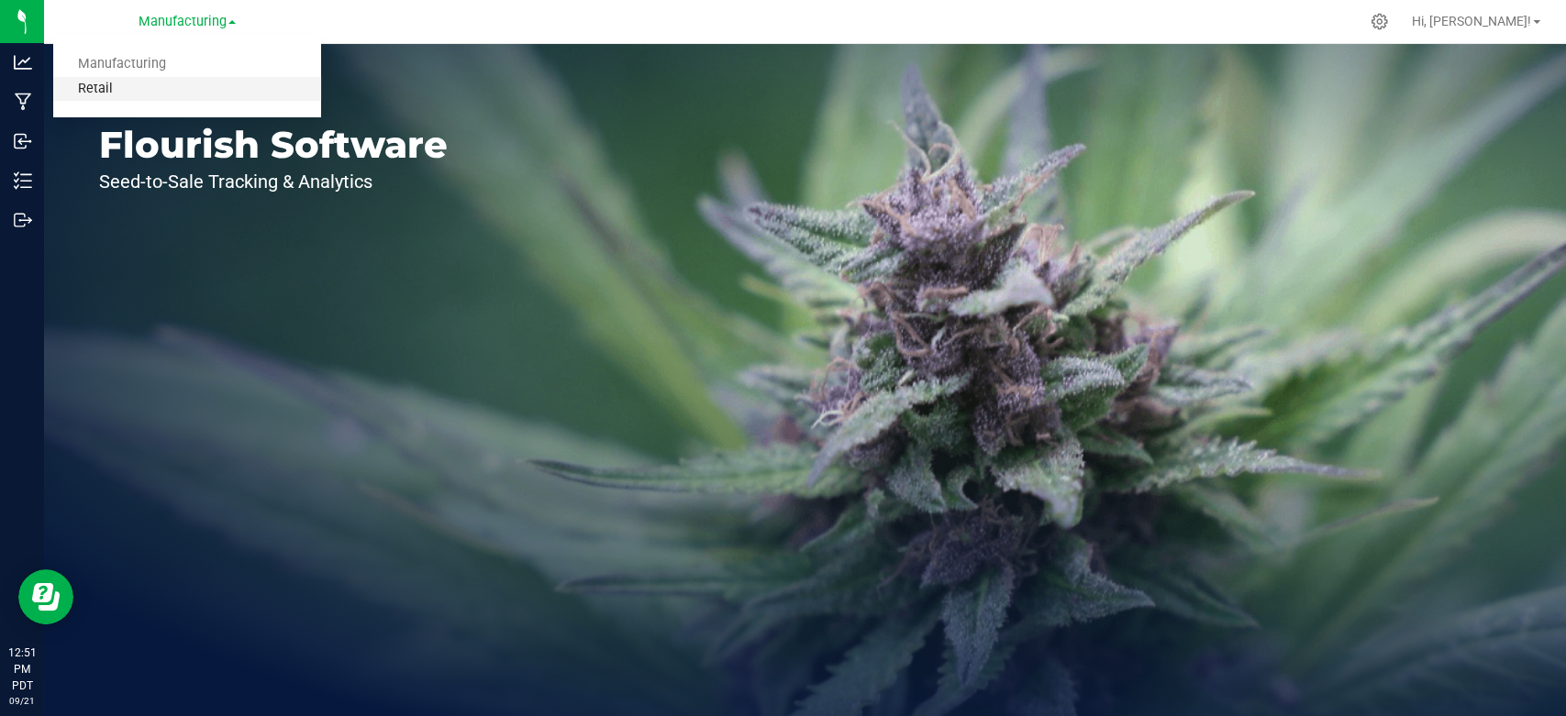
click at [136, 98] on link "Retail" at bounding box center [187, 89] width 268 height 25
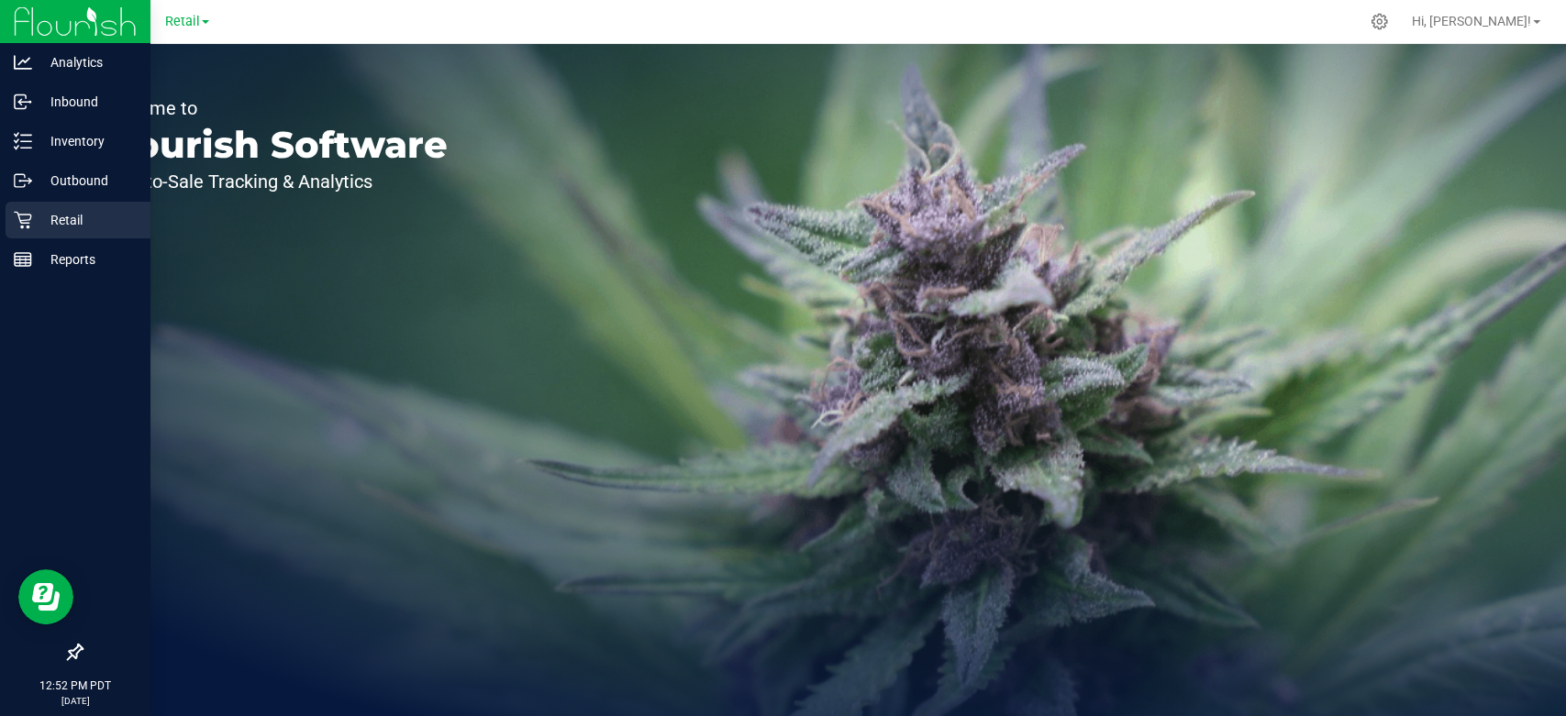
click at [65, 207] on div "Retail" at bounding box center [78, 220] width 145 height 37
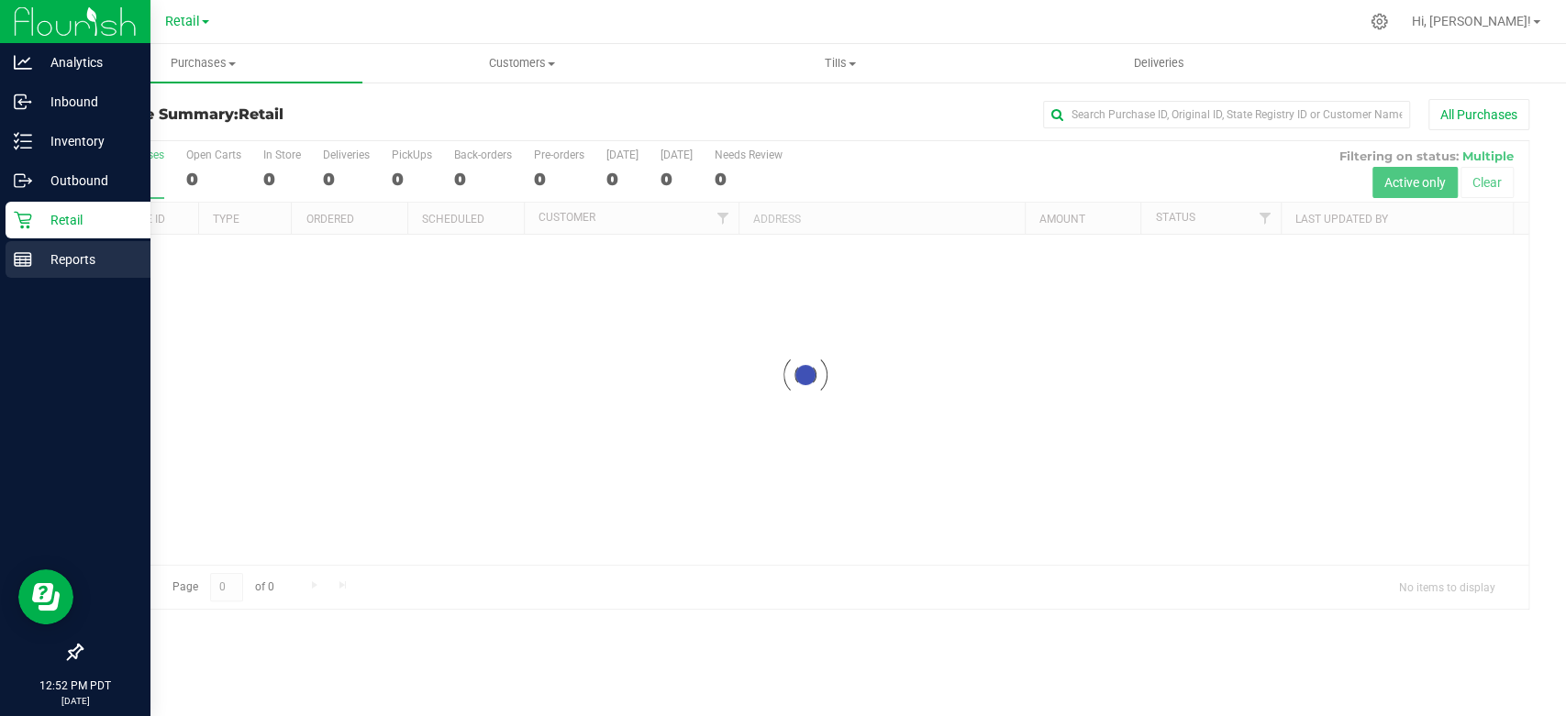
click at [66, 259] on p "Reports" at bounding box center [87, 260] width 110 height 22
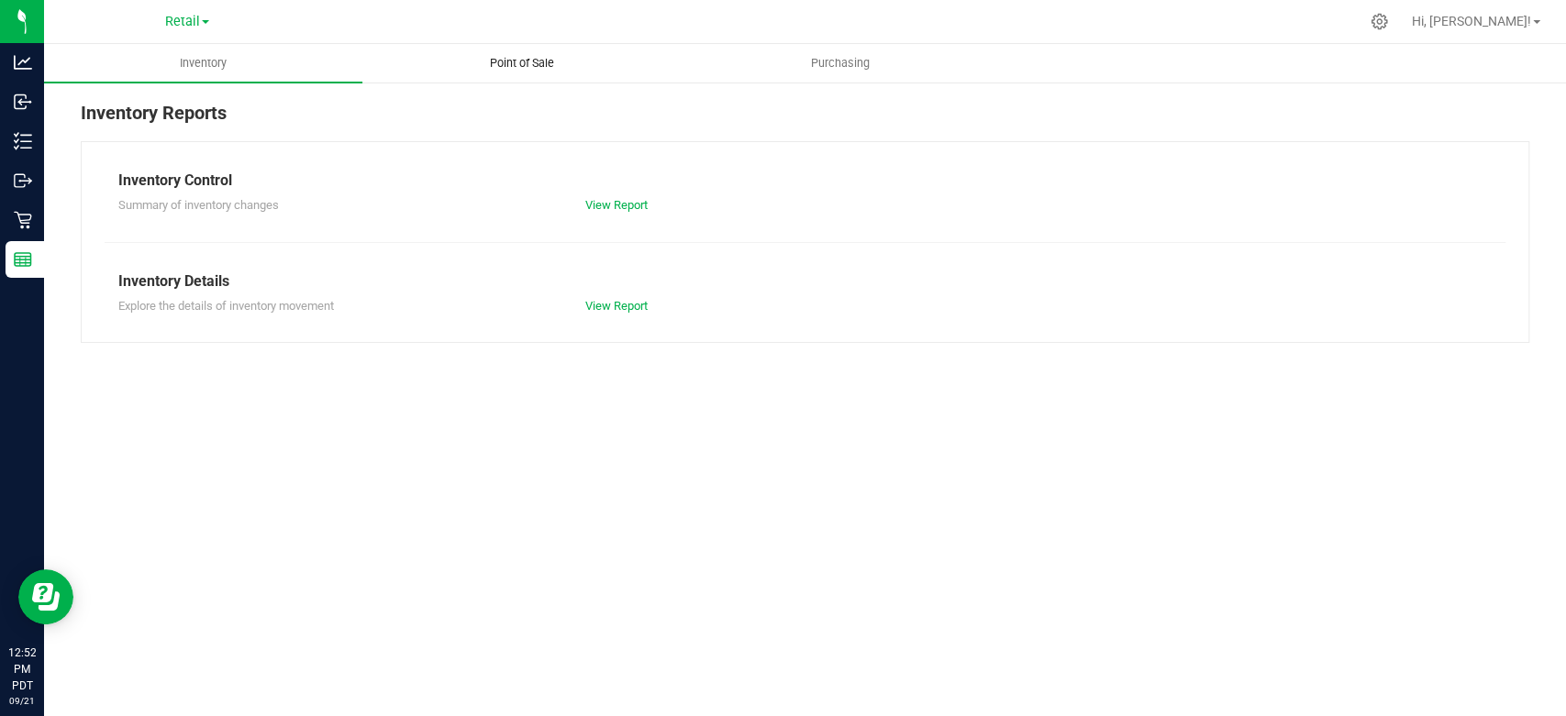
click at [546, 61] on span "Point of Sale" at bounding box center [522, 63] width 114 height 17
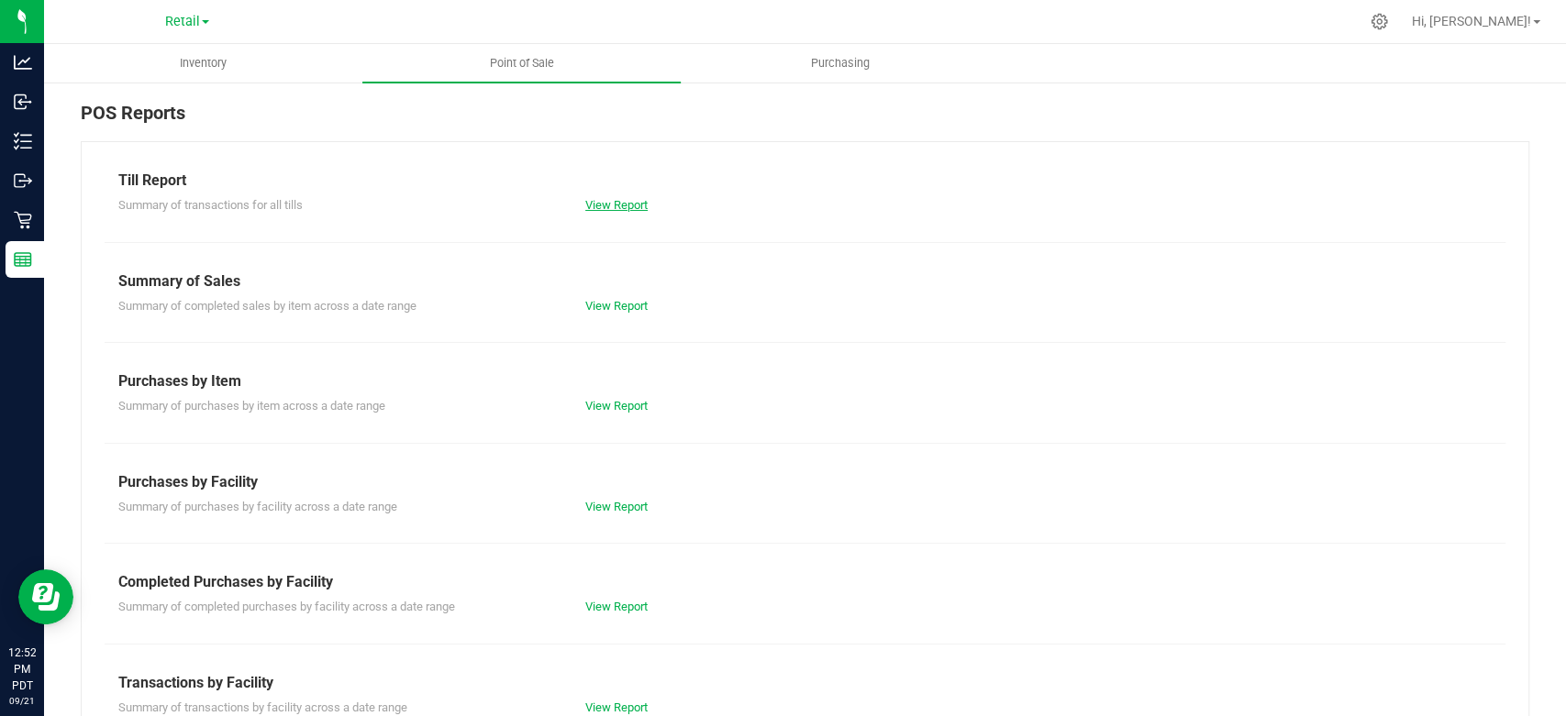
click at [606, 204] on link "View Report" at bounding box center [616, 205] width 62 height 14
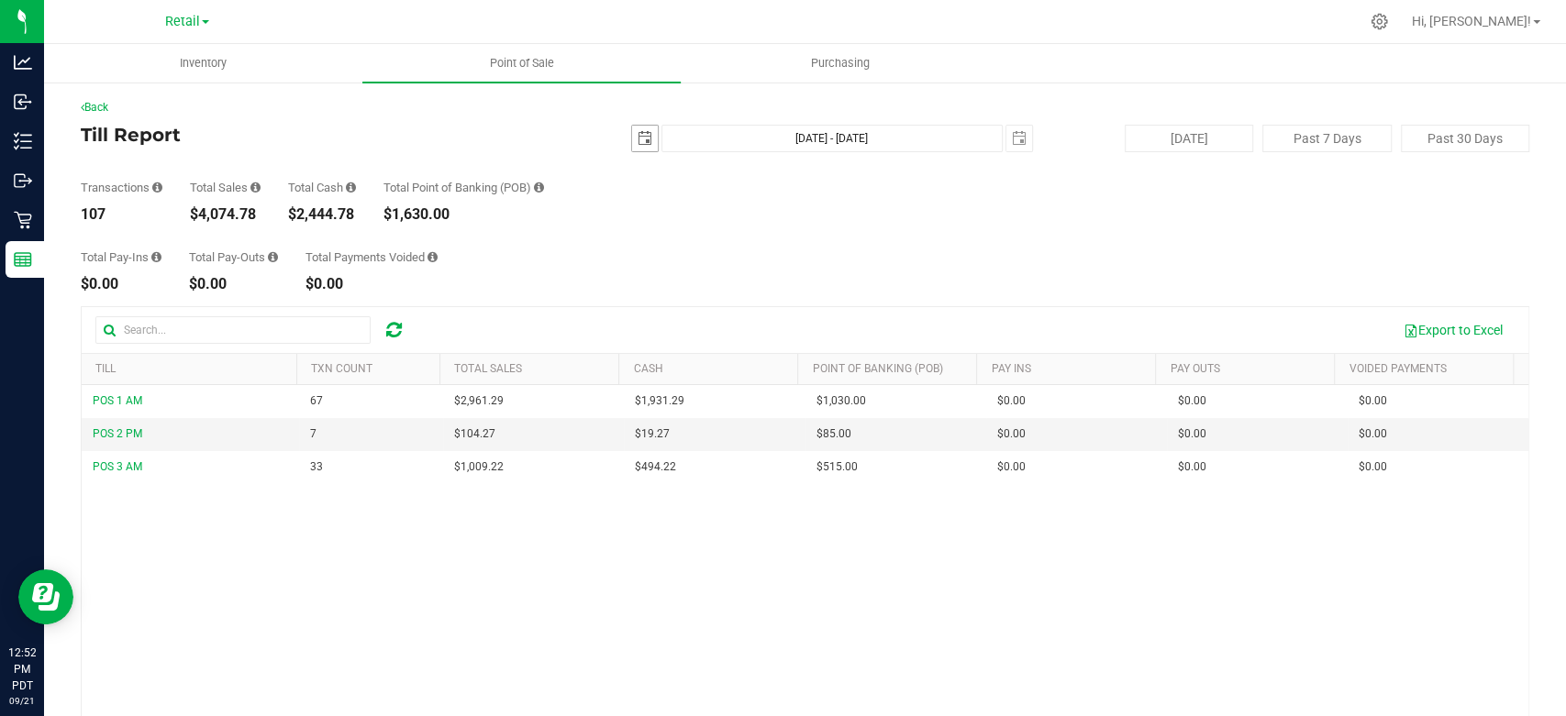
click at [637, 135] on span "select" at bounding box center [644, 138] width 15 height 15
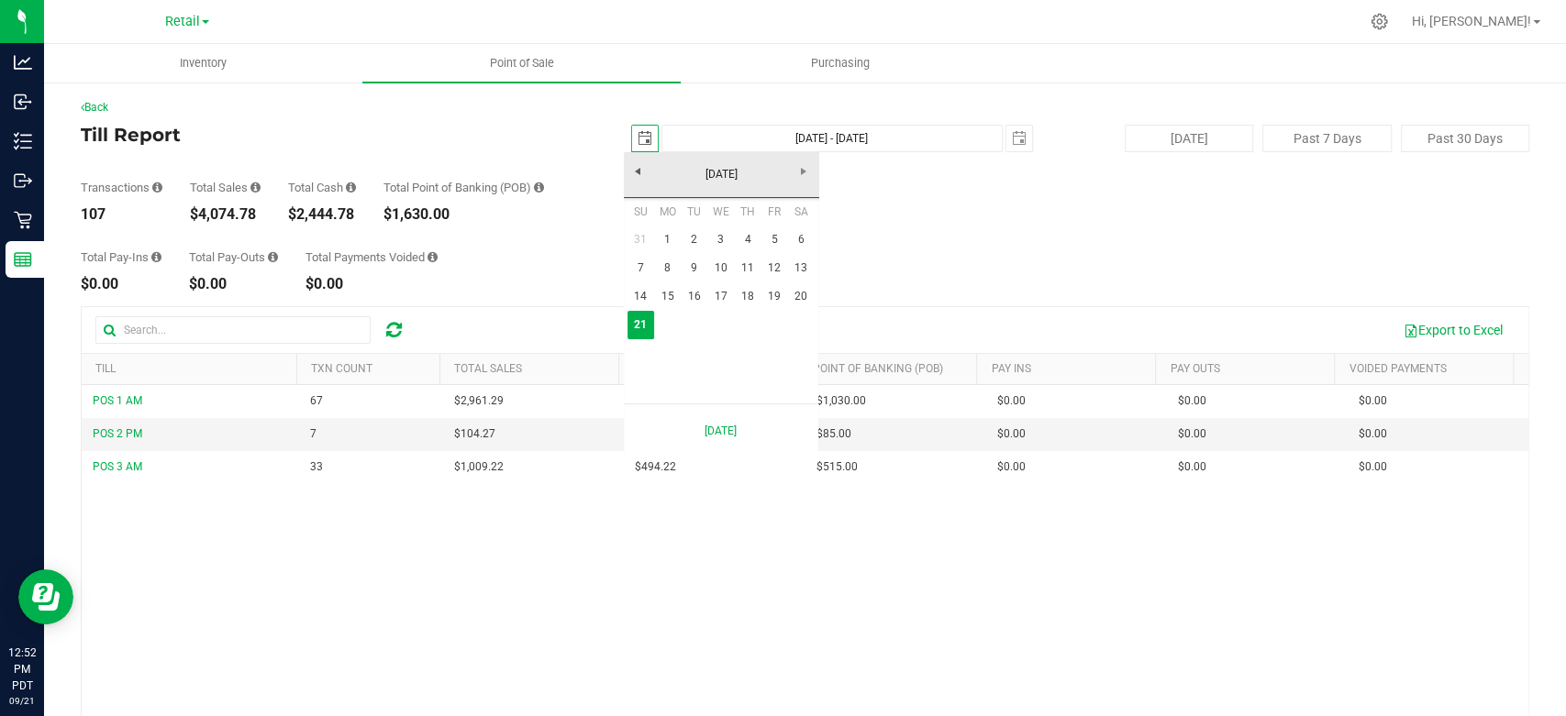
scroll to position [0, 49]
click at [775, 293] on link "19" at bounding box center [773, 296] width 27 height 28
type input "[DATE]"
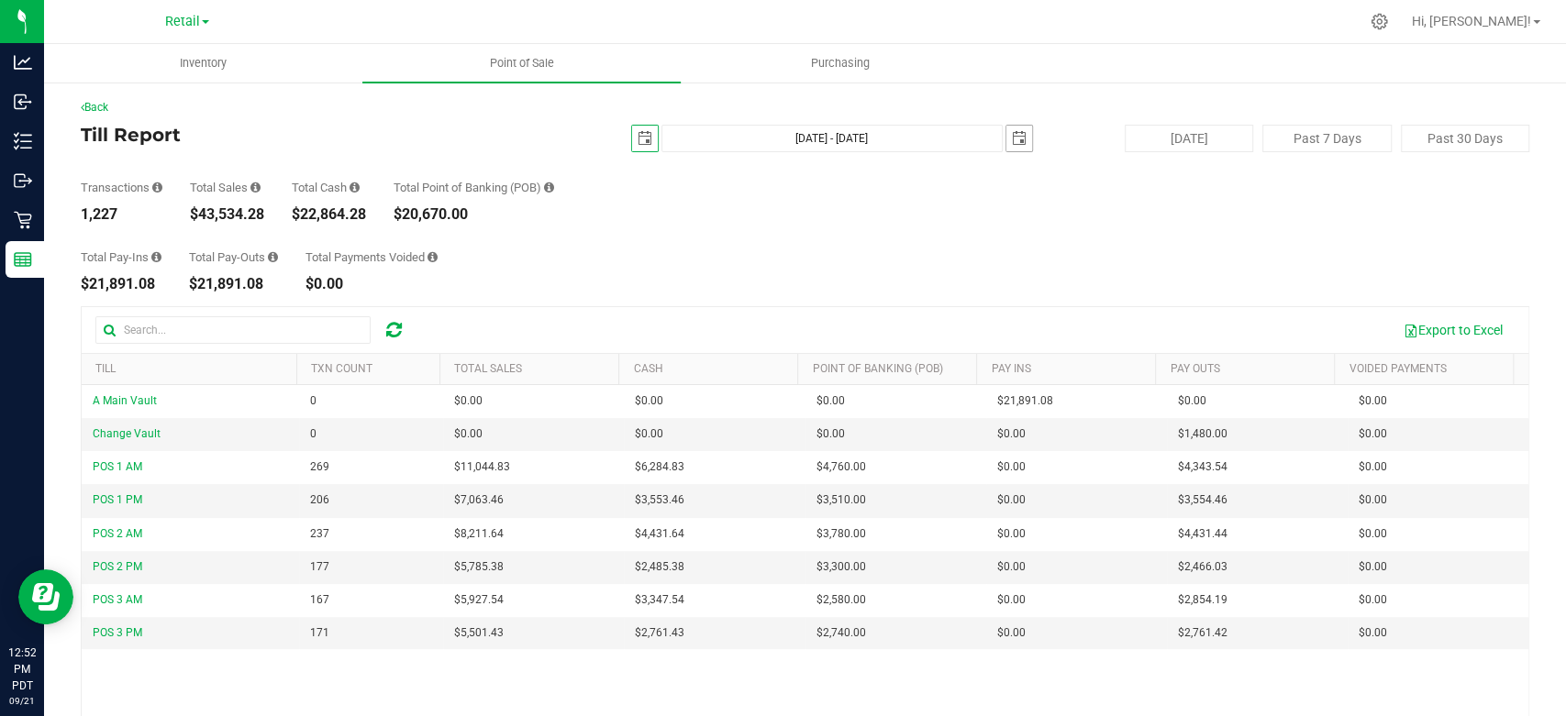
click at [1012, 136] on span "select" at bounding box center [1019, 138] width 15 height 15
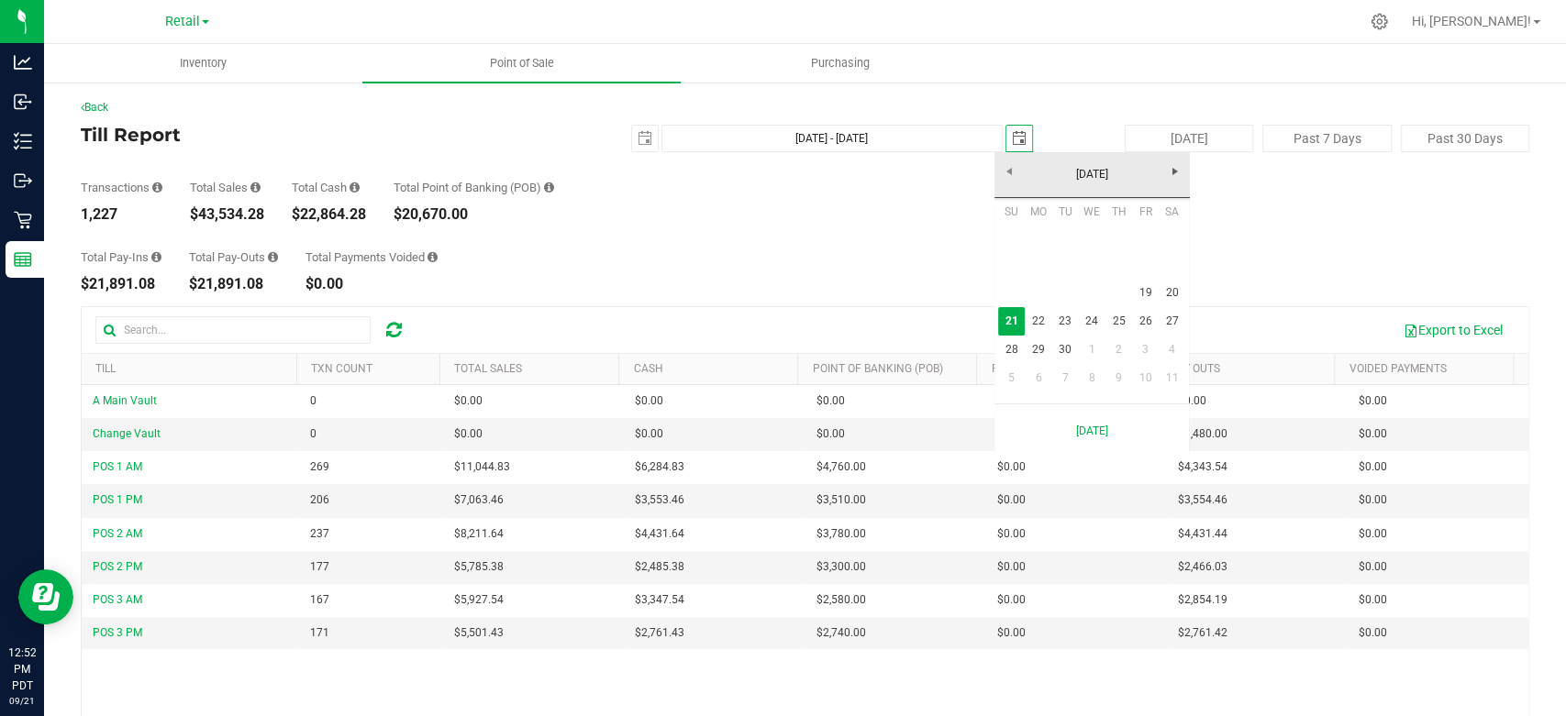
scroll to position [0, 49]
click at [1144, 288] on link "19" at bounding box center [1145, 293] width 27 height 28
type input "[DATE] - [DATE]"
type input "[DATE]"
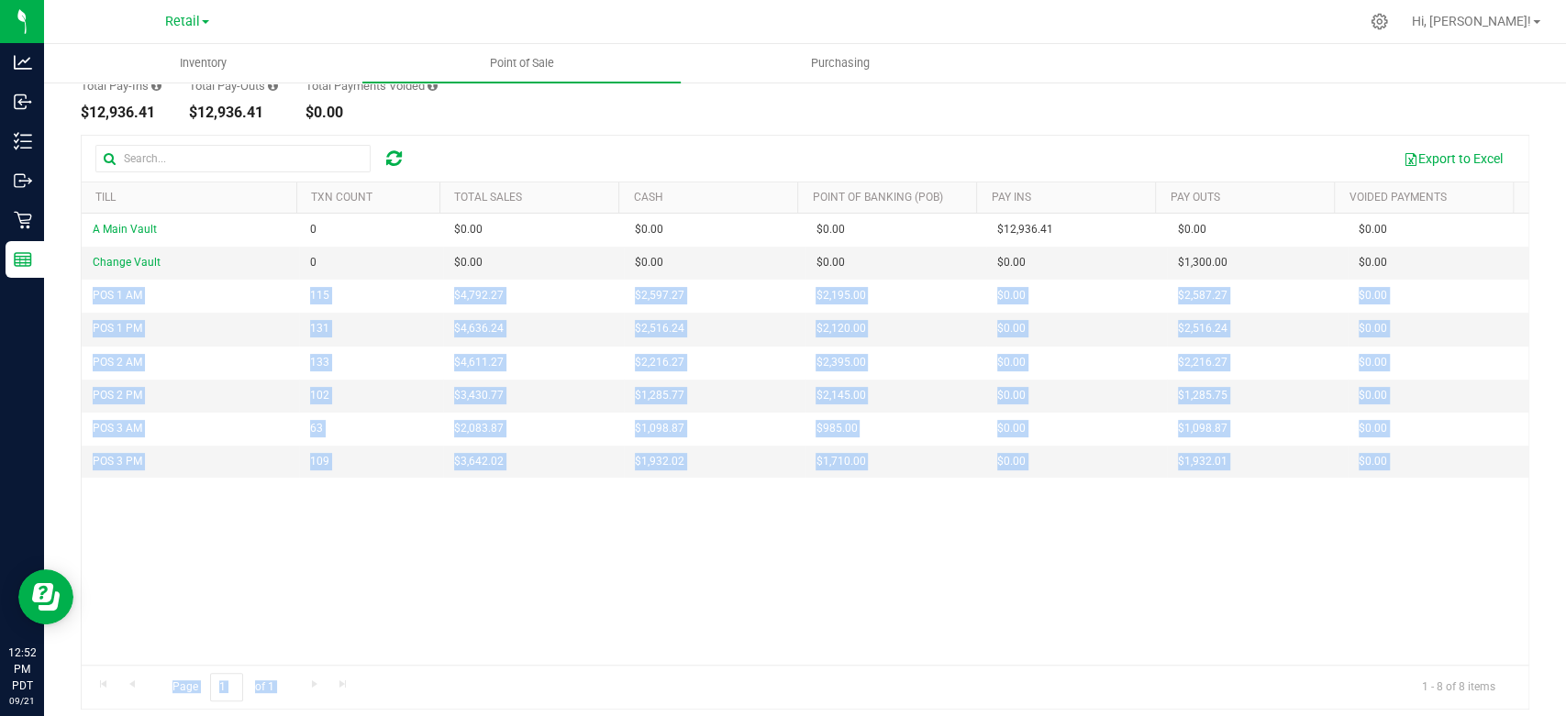
scroll to position [183, 0]
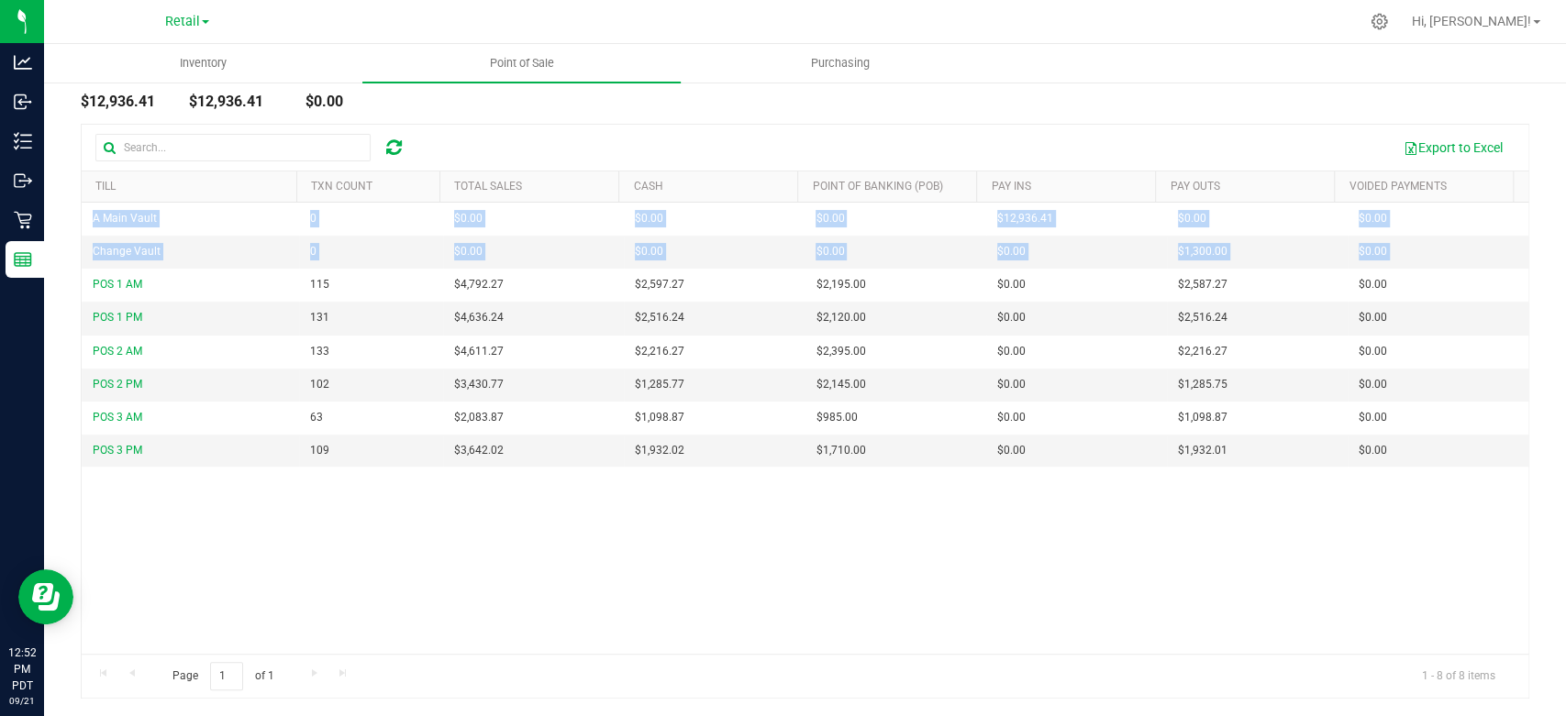
drag, startPoint x: 90, startPoint y: 453, endPoint x: 1362, endPoint y: 470, distance: 1272.2
click at [1362, 470] on div "A Main Vault 0 $0.00 $0.00 $0.00 $0.00 $0.00 $0.00 $0.00 $0.00 $0.00 $0.00 $0.0…" at bounding box center [805, 428] width 1446 height 451
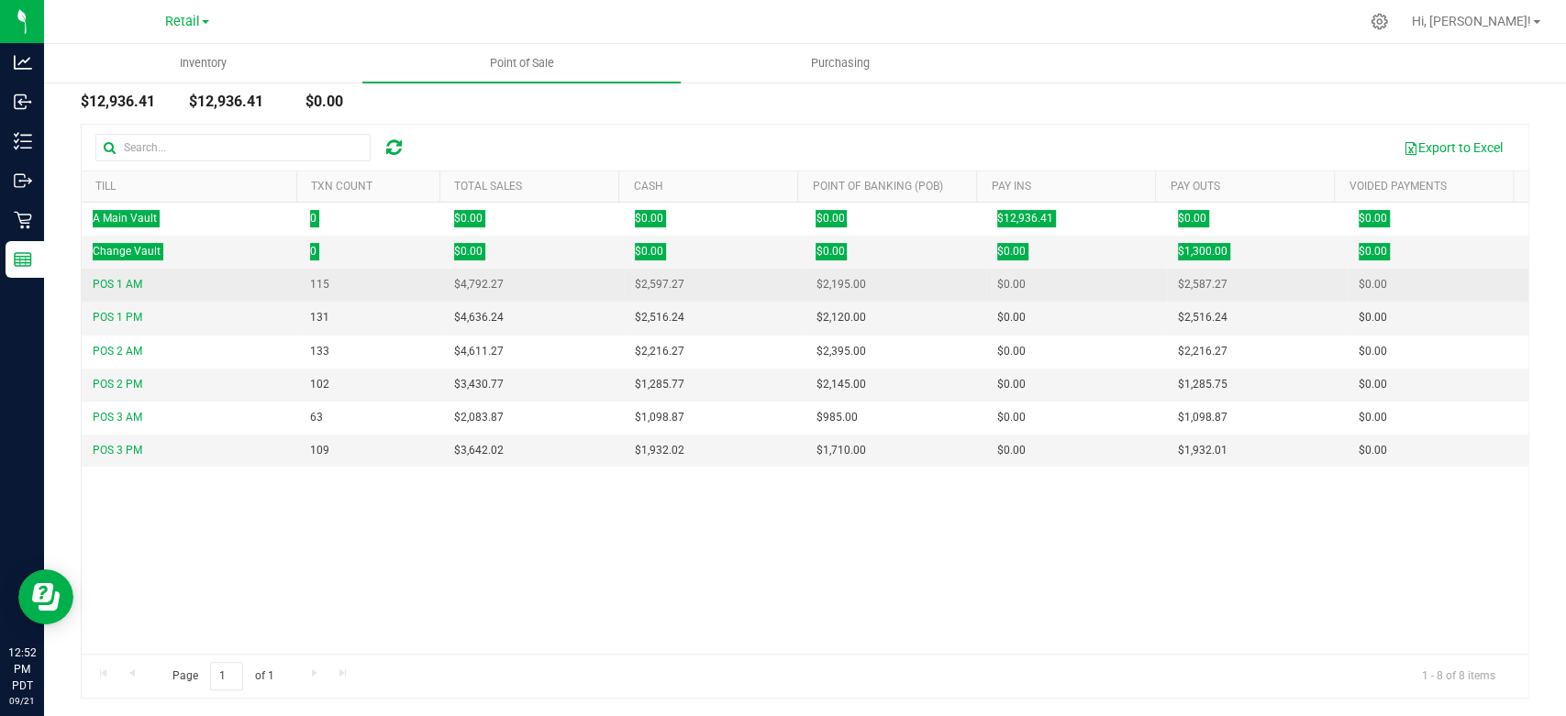
scroll to position [0, 0]
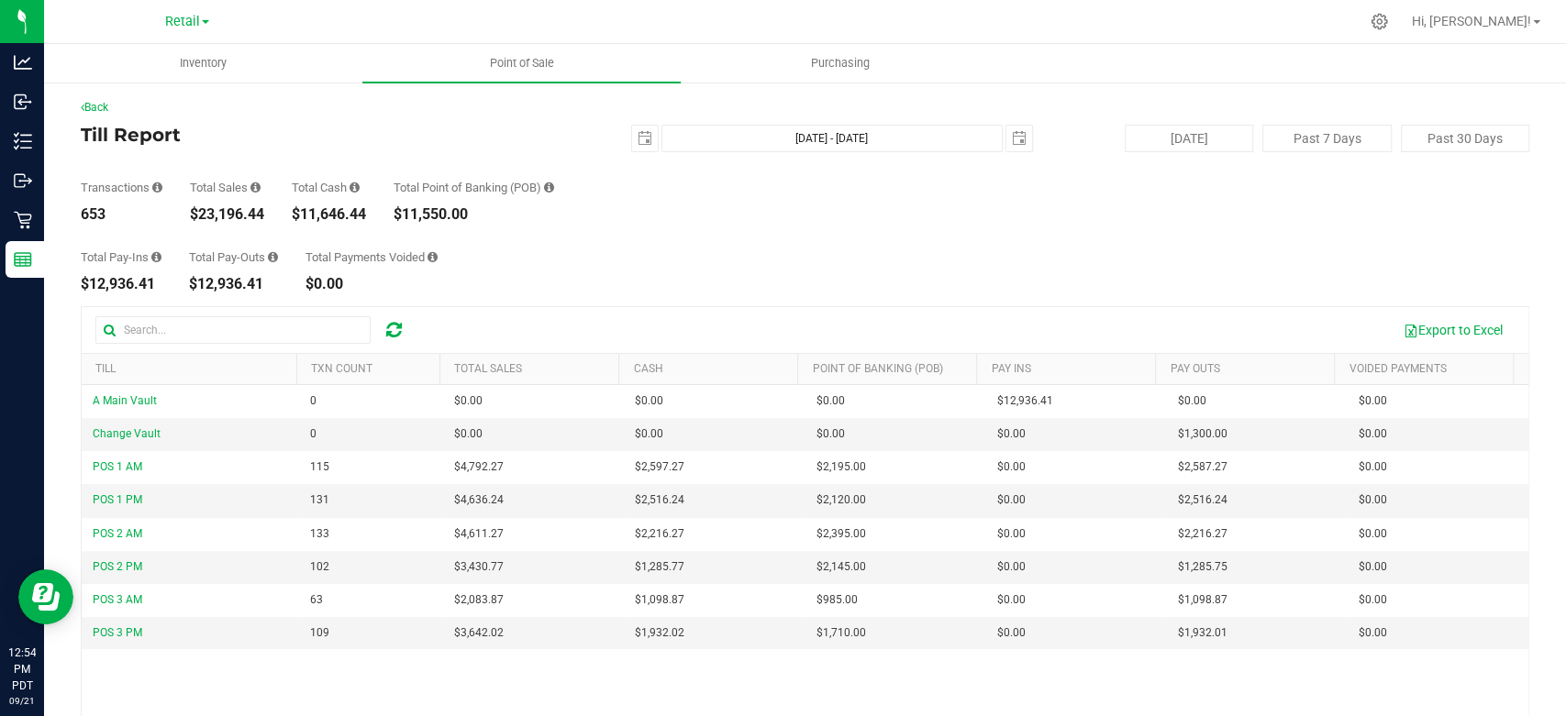
click at [1093, 239] on div "Total Pay-Ins $12,936.41 Total Pay-Outs $12,936.41 Total Payments Voided $0.00" at bounding box center [805, 257] width 1448 height 70
click at [1016, 137] on span "select" at bounding box center [1019, 139] width 26 height 26
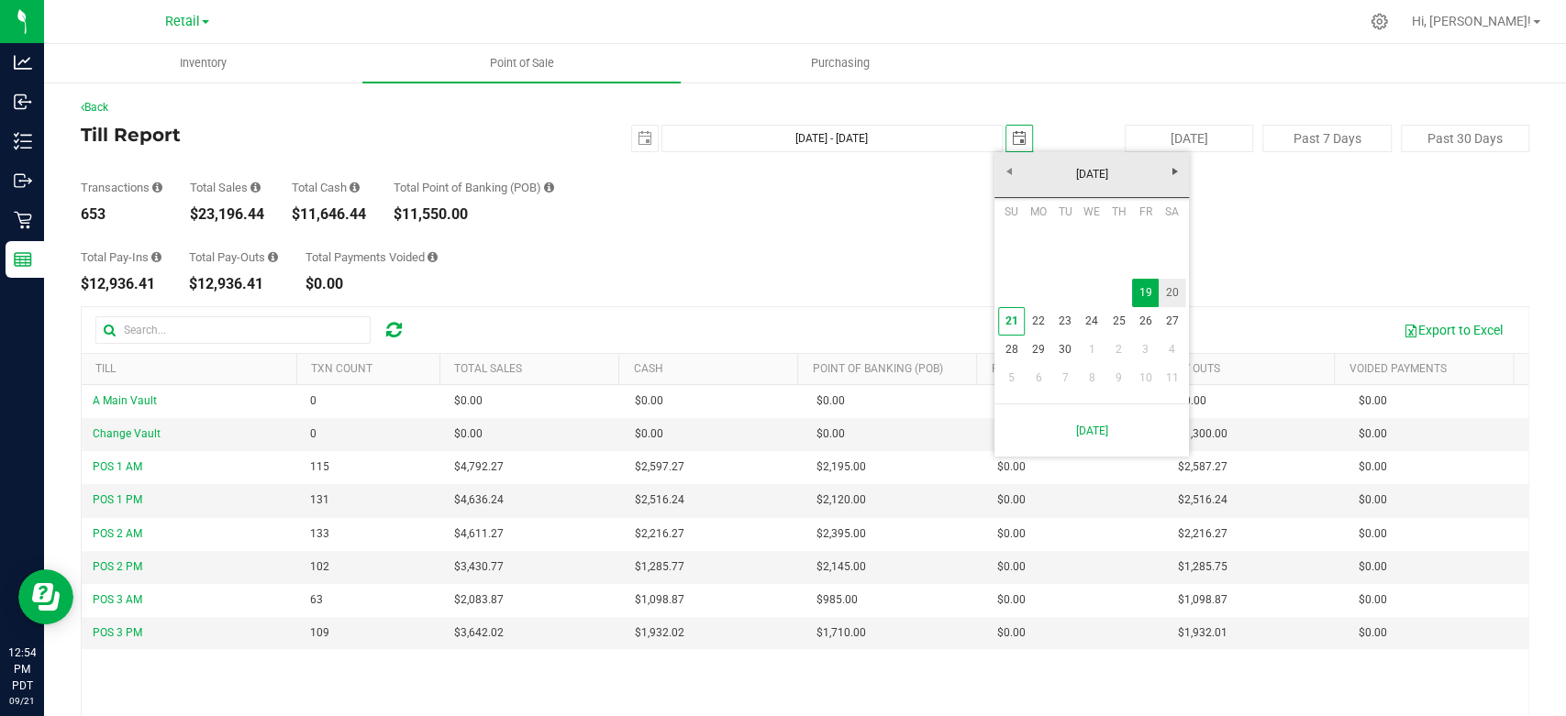
click at [1178, 285] on link "20" at bounding box center [1171, 293] width 27 height 28
type input "Sep 19, 2025 - Sep 20, 2025"
type input "2025-09-20"
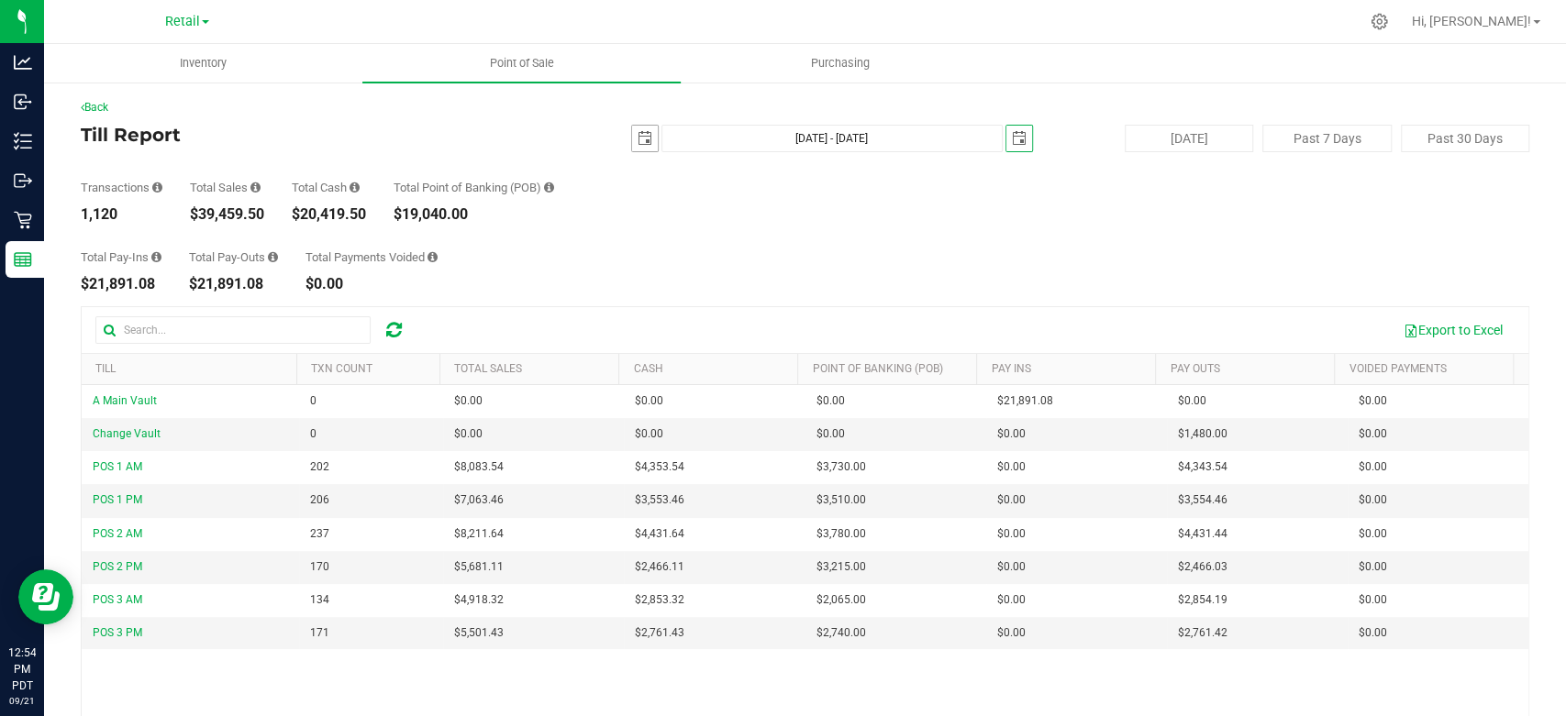
click at [642, 139] on span "select" at bounding box center [644, 138] width 15 height 15
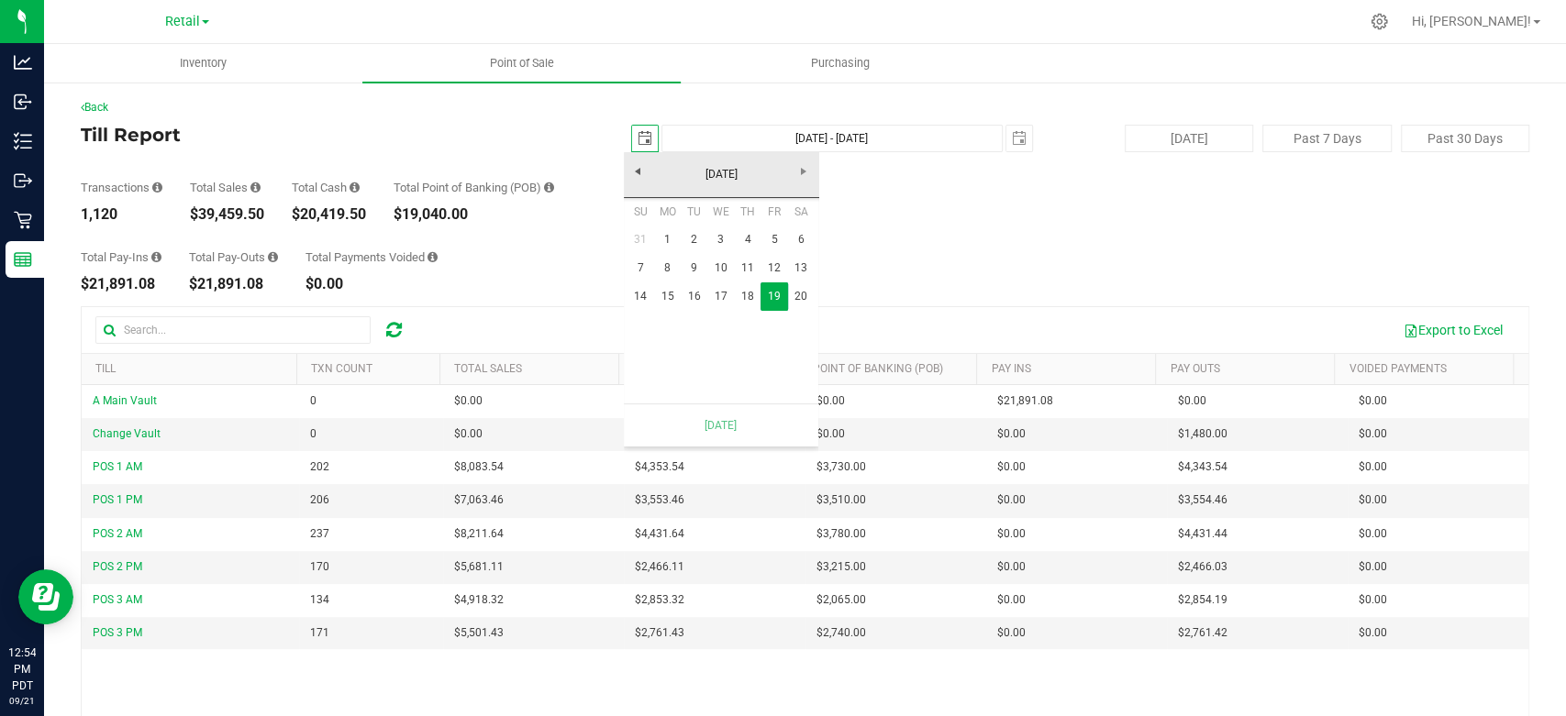
scroll to position [0, 49]
click at [801, 298] on link "20" at bounding box center [801, 296] width 27 height 28
type input "Sep 20, 2025 - Sep 20, 2025"
type input "2025-09-20"
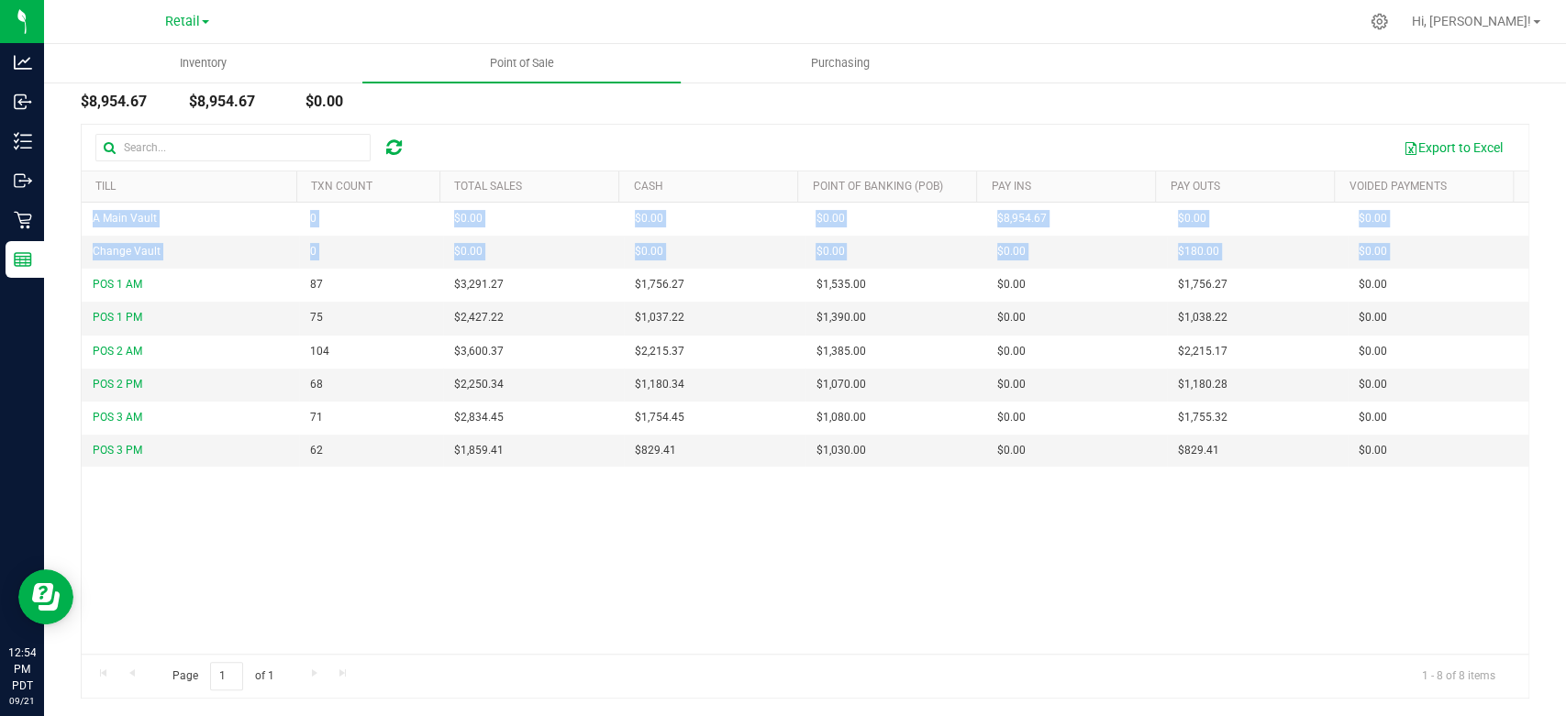
drag, startPoint x: 83, startPoint y: 272, endPoint x: 1374, endPoint y: 468, distance: 1306.0
click at [1374, 468] on div "A Main Vault 0 $0.00 $0.00 $0.00 $0.00 $0.00 $0.00 $0.00 $0.00 $0.00 $0.00 $0.0…" at bounding box center [805, 428] width 1446 height 451
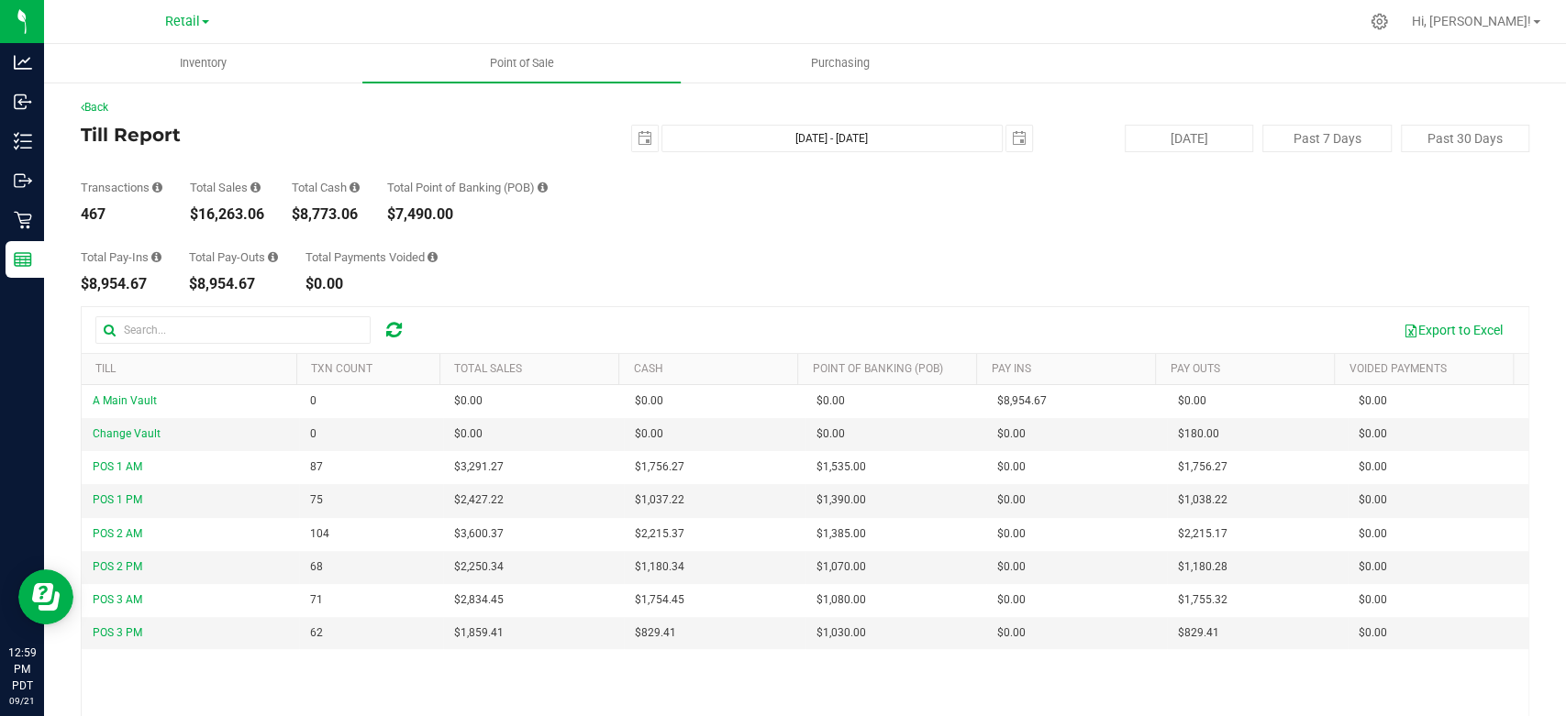
click at [1379, 227] on div "Total Pay-Ins $8,954.67 Total Pay-Outs $8,954.67 Total Payments Voided $0.00" at bounding box center [805, 257] width 1448 height 70
click at [1525, 28] on span "Hi, [PERSON_NAME]!" at bounding box center [1470, 21] width 119 height 15
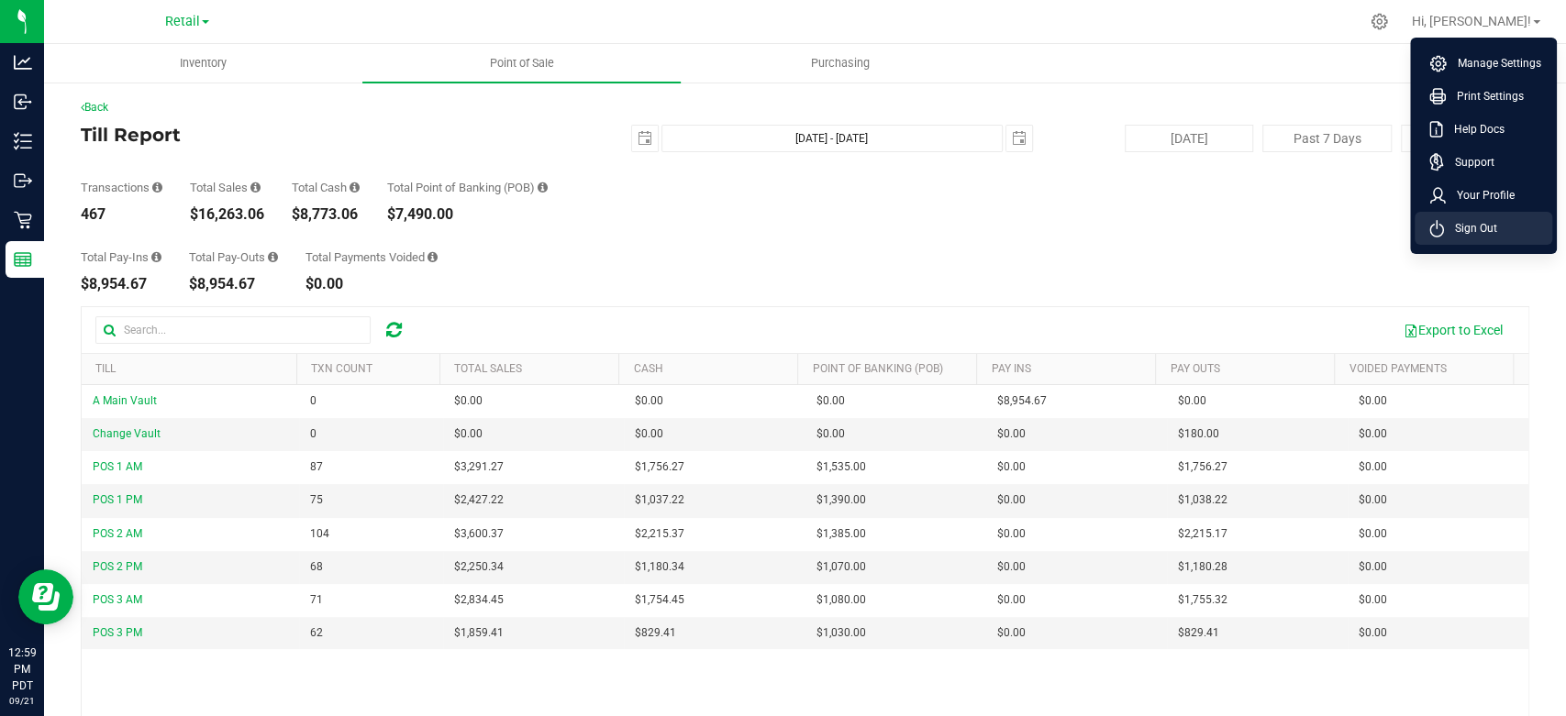
click at [1446, 234] on span "Sign Out" at bounding box center [1470, 228] width 53 height 18
